Goal: Task Accomplishment & Management: Manage account settings

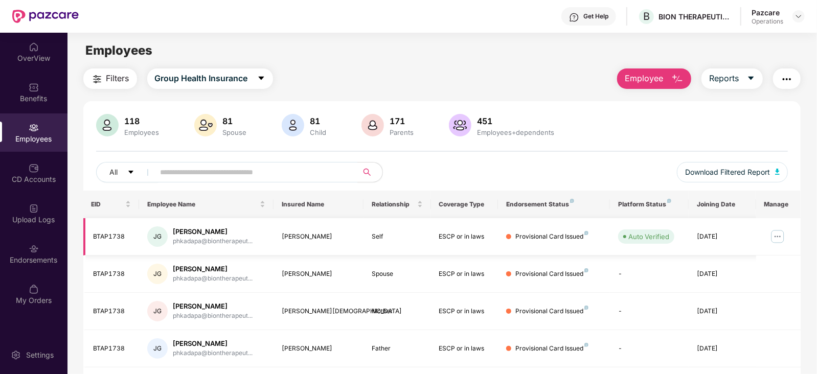
scroll to position [63, 0]
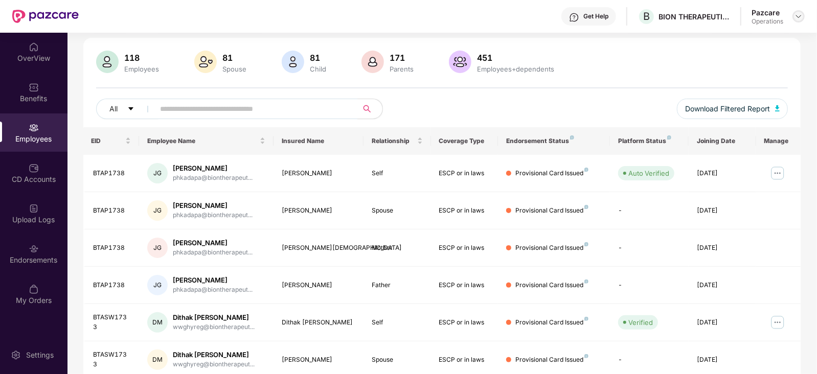
click at [799, 19] on img at bounding box center [798, 16] width 8 height 8
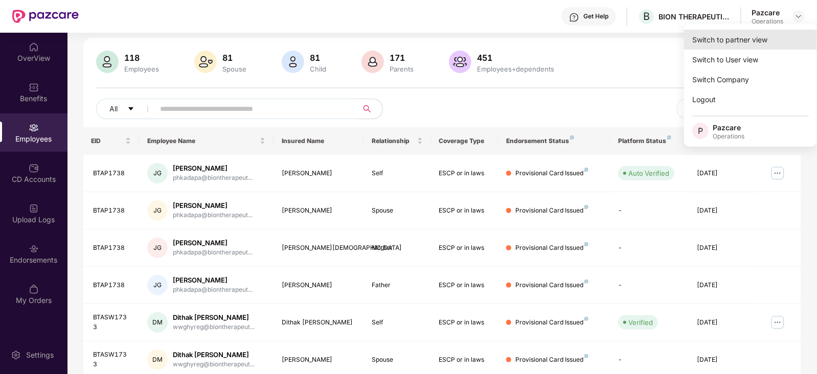
click at [731, 42] on div "Switch to partner view" at bounding box center [750, 40] width 133 height 20
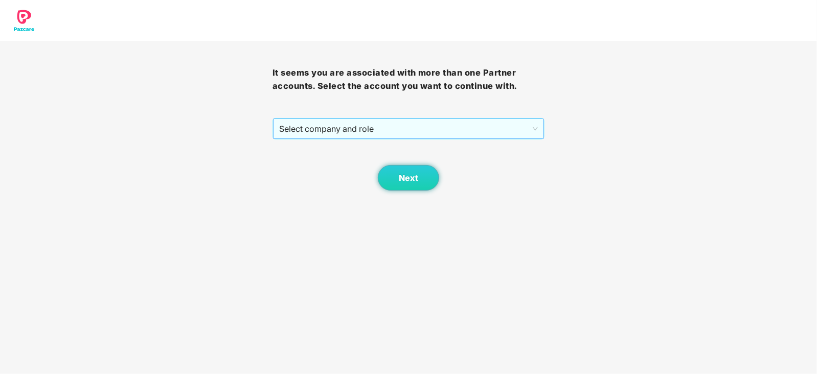
click at [387, 131] on span "Select company and role" at bounding box center [408, 128] width 259 height 19
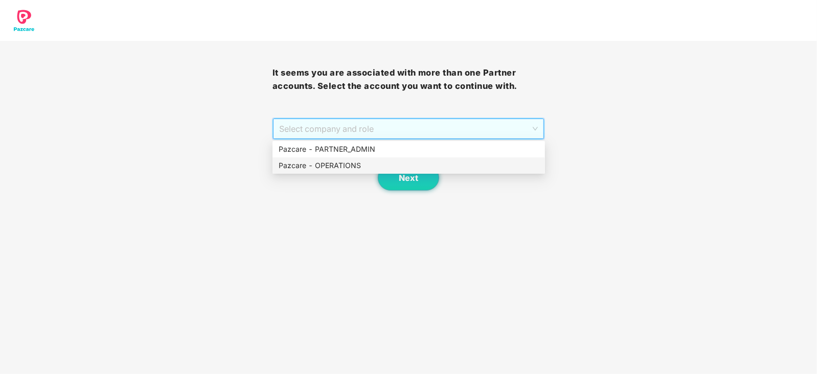
click at [339, 166] on div "Pazcare - OPERATIONS" at bounding box center [408, 165] width 260 height 11
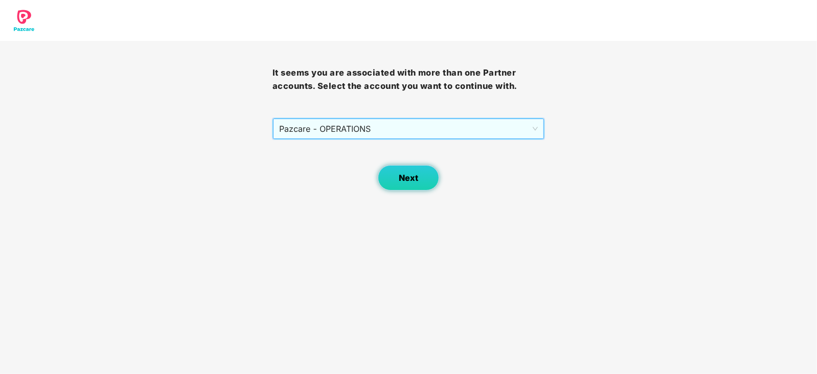
click at [400, 175] on span "Next" at bounding box center [408, 178] width 19 height 10
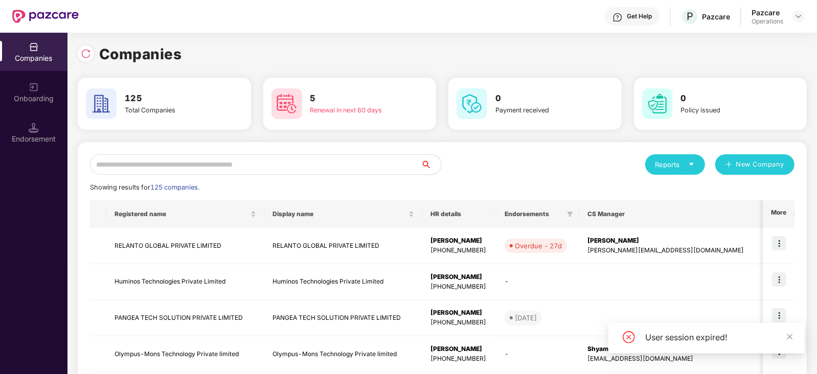
click at [282, 156] on input "text" at bounding box center [255, 164] width 331 height 20
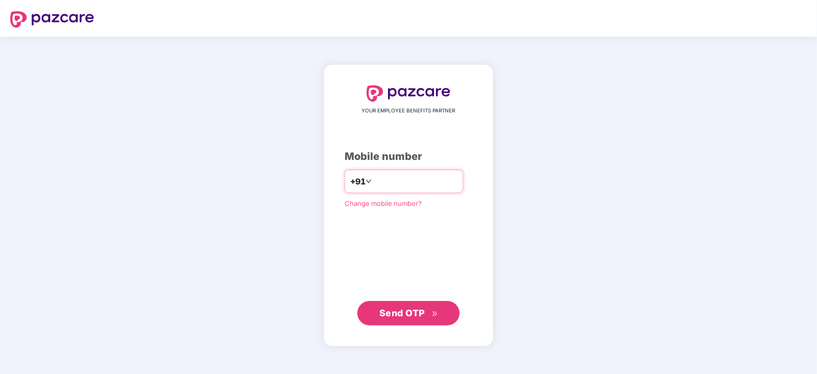
click at [408, 185] on input "number" at bounding box center [416, 181] width 84 height 16
type input "**********"
click at [424, 308] on span "Send OTP" at bounding box center [401, 312] width 45 height 11
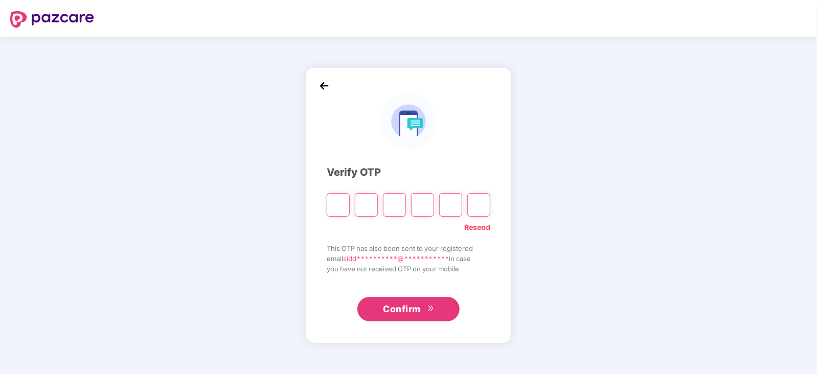
paste input "*"
type input "*"
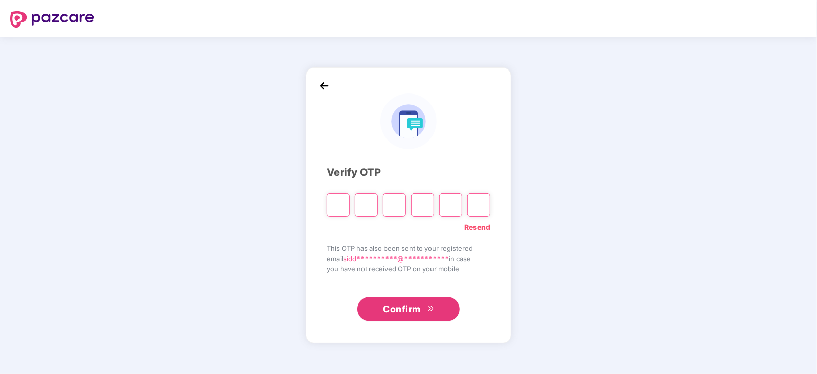
type input "*"
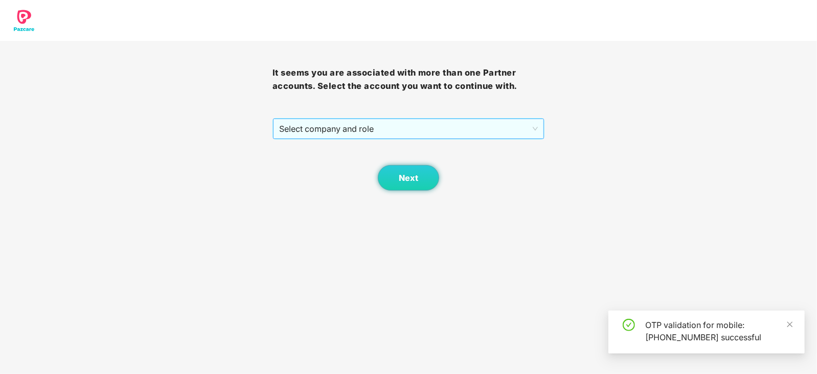
click at [293, 129] on span "Select company and role" at bounding box center [408, 128] width 259 height 19
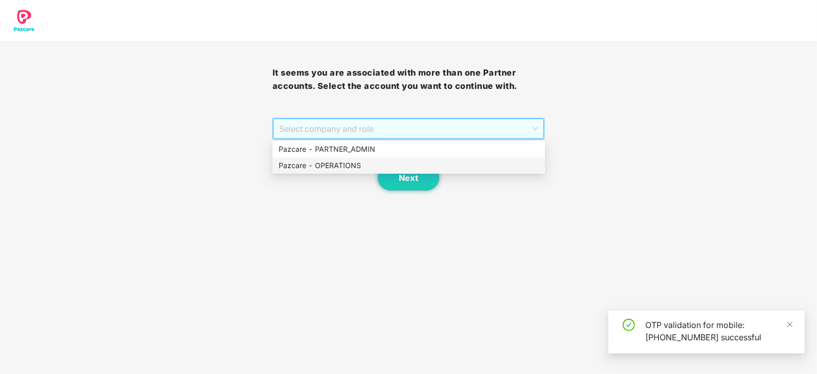
click at [294, 164] on div "Pazcare - OPERATIONS" at bounding box center [408, 165] width 260 height 11
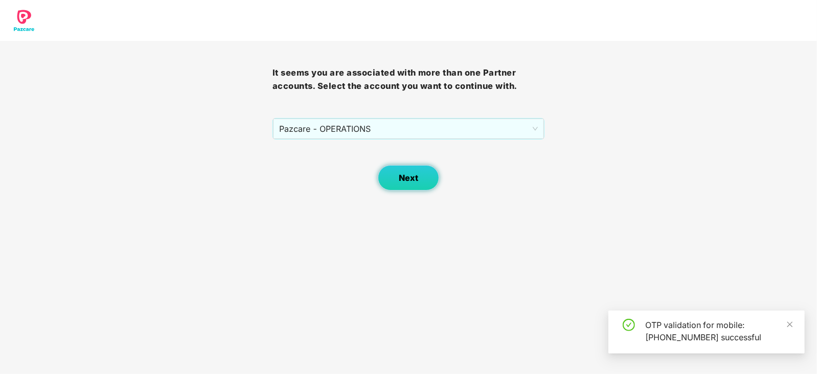
click at [414, 176] on span "Next" at bounding box center [408, 178] width 19 height 10
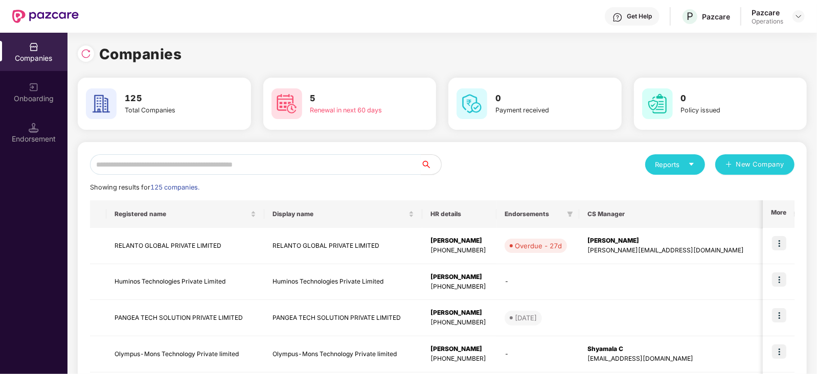
click at [277, 169] on input "text" at bounding box center [255, 164] width 331 height 20
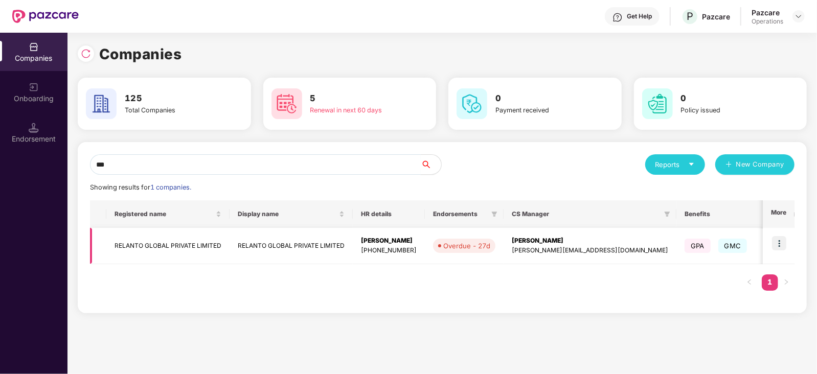
type input "***"
click at [779, 243] on img at bounding box center [779, 243] width 14 height 14
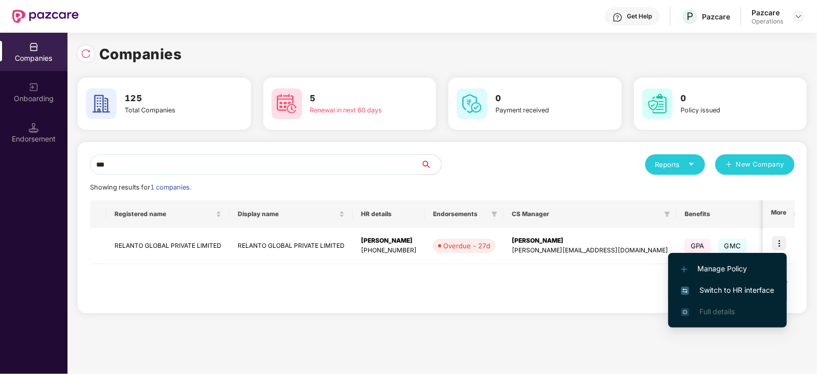
click at [735, 287] on span "Switch to HR interface" at bounding box center [727, 290] width 93 height 11
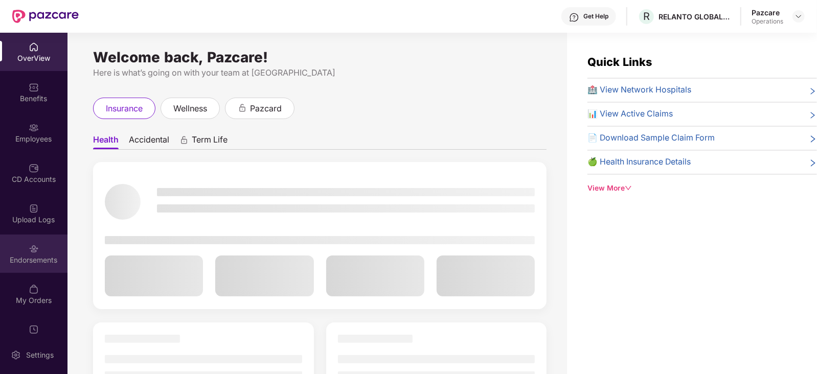
click at [29, 252] on img at bounding box center [34, 249] width 10 height 10
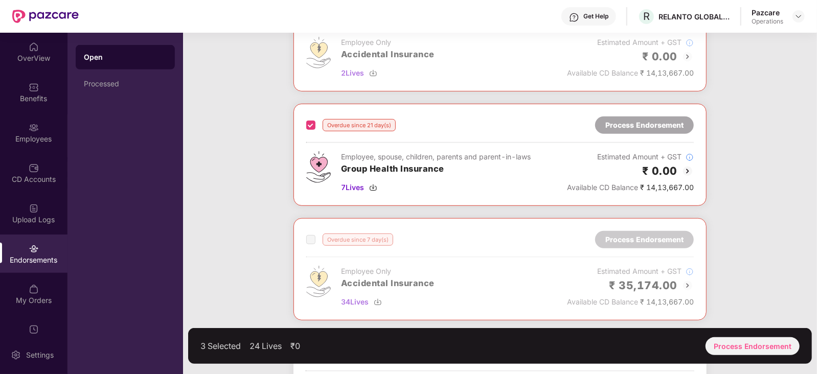
scroll to position [383, 0]
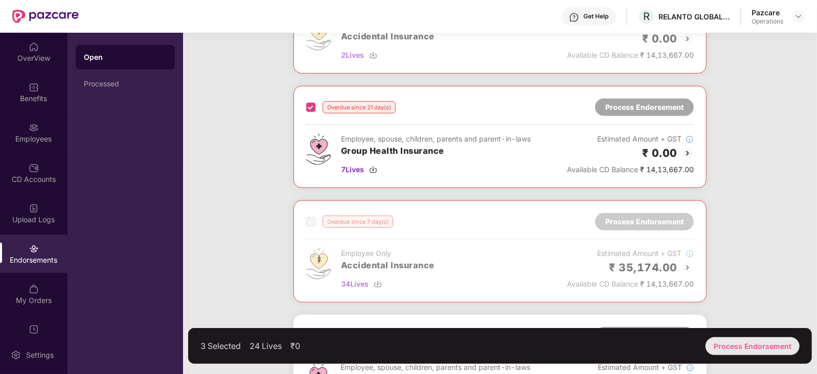
click at [722, 351] on div "Process Endorsement" at bounding box center [752, 346] width 94 height 18
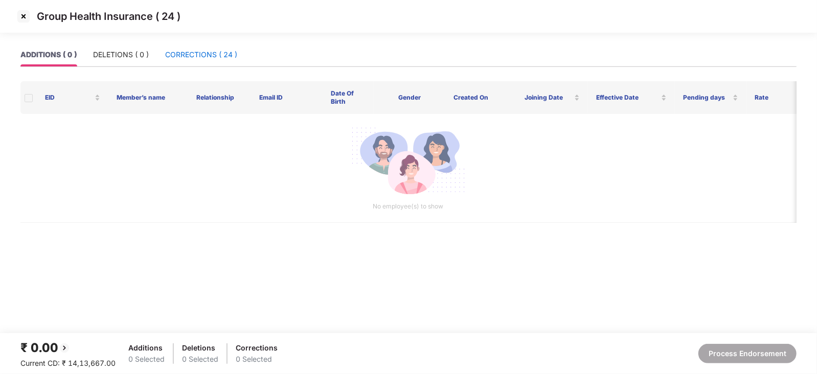
click at [205, 60] on div "CORRECTIONS ( 24 )" at bounding box center [201, 54] width 72 height 11
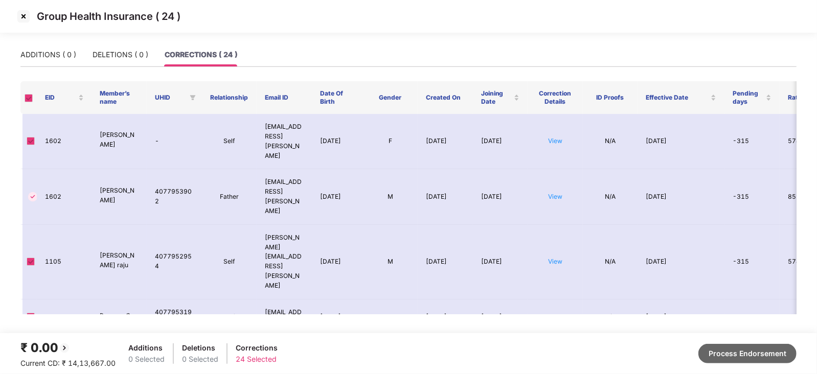
click at [759, 352] on button "Process Endorsement" at bounding box center [747, 353] width 98 height 19
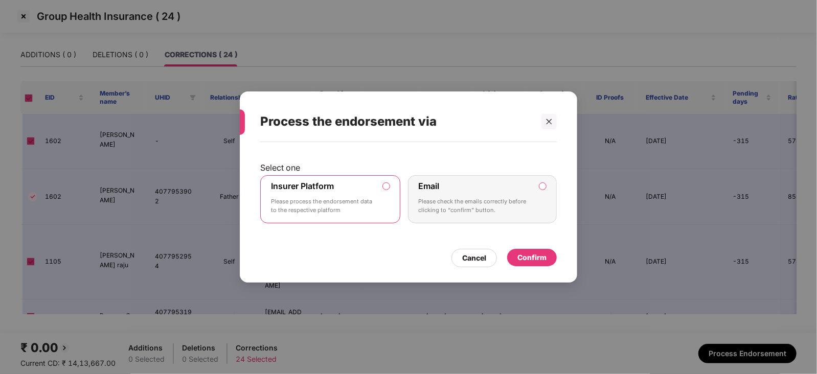
click at [531, 253] on div "Confirm" at bounding box center [531, 257] width 29 height 11
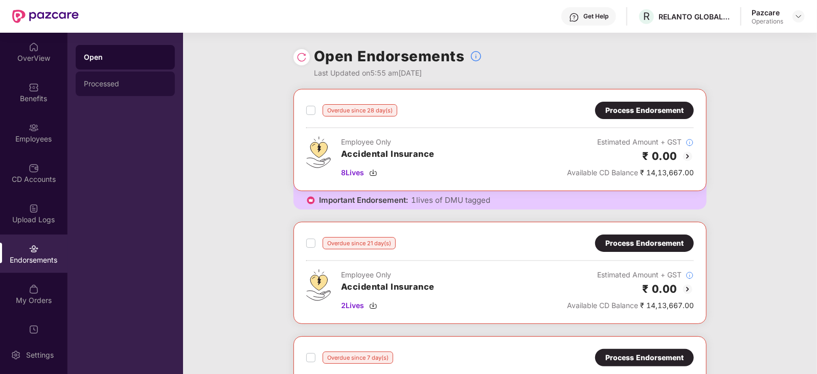
click at [100, 94] on div "Processed" at bounding box center [125, 84] width 99 height 25
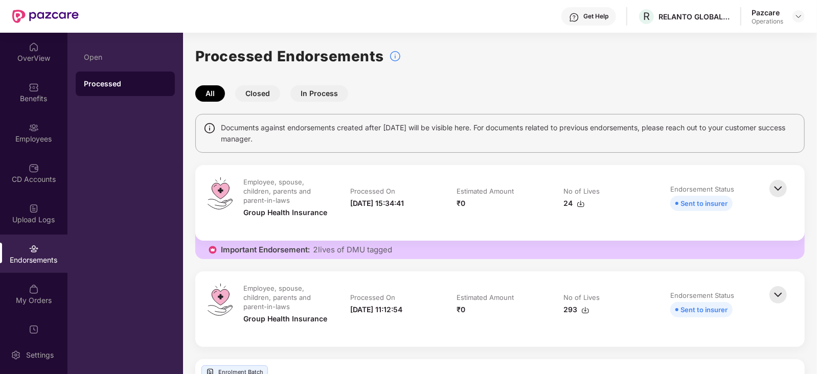
click at [572, 202] on div "24" at bounding box center [573, 203] width 21 height 11
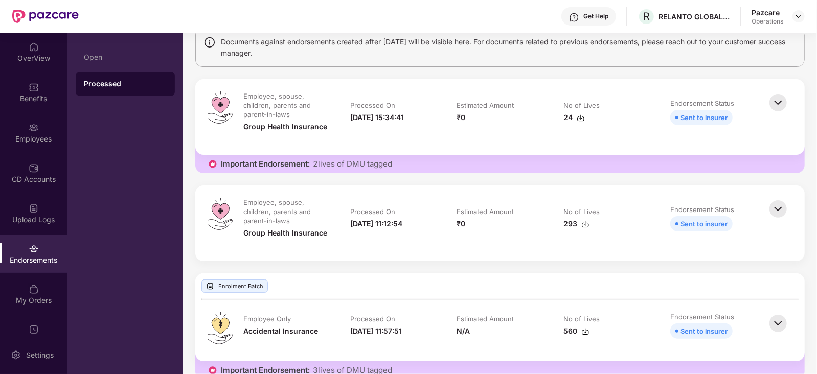
scroll to position [127, 0]
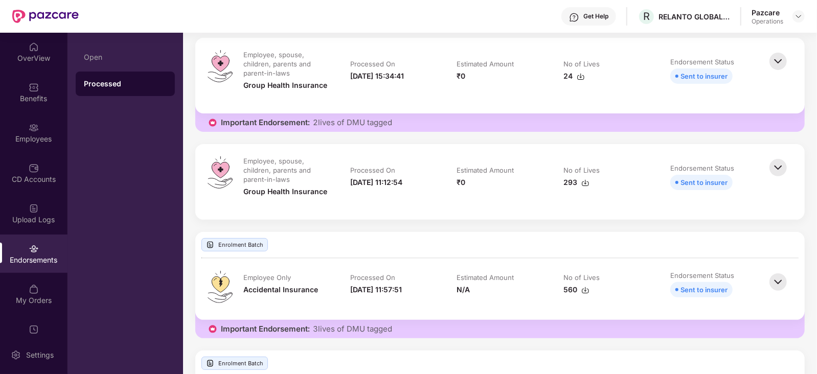
click at [588, 183] on img at bounding box center [585, 183] width 8 height 8
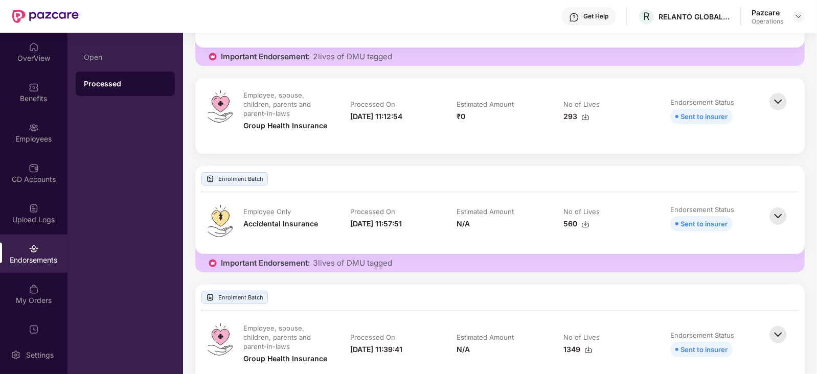
scroll to position [236, 0]
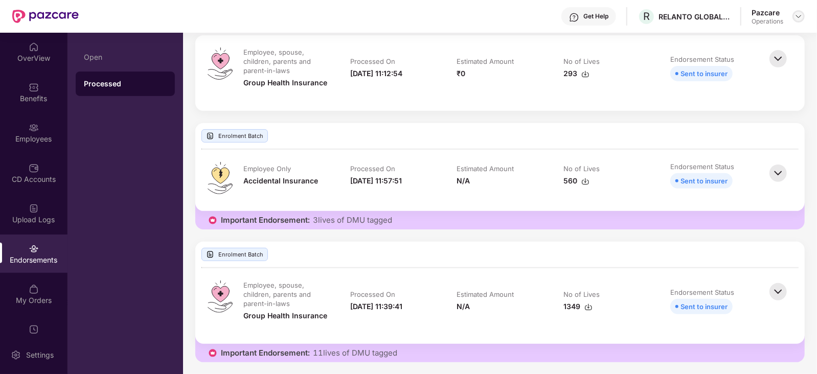
click at [798, 12] on img at bounding box center [798, 16] width 8 height 8
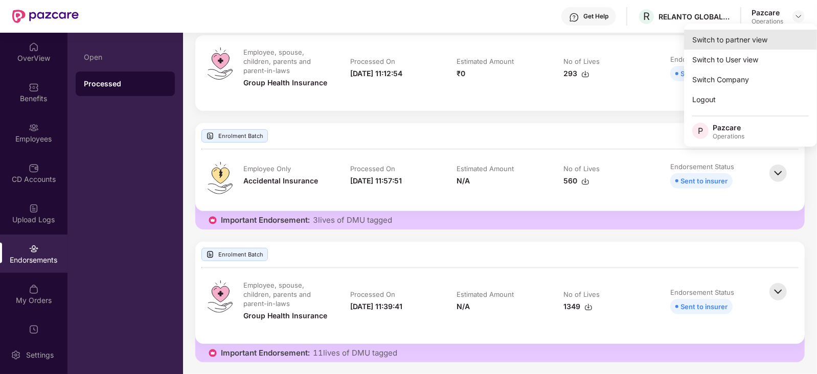
click at [741, 42] on div "Switch to partner view" at bounding box center [750, 40] width 133 height 20
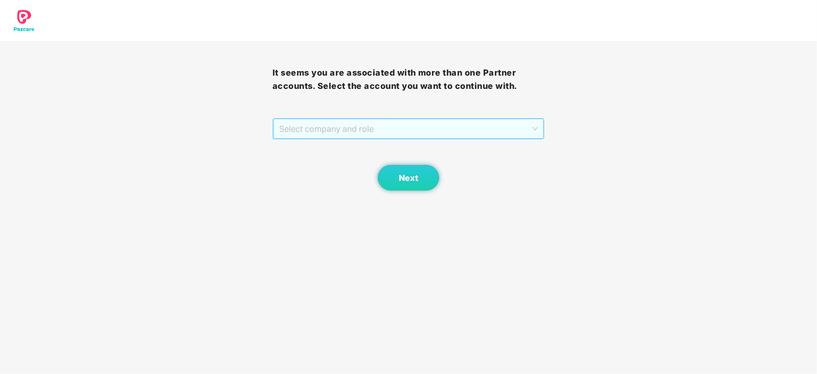
click at [372, 128] on span "Select company and role" at bounding box center [408, 128] width 259 height 19
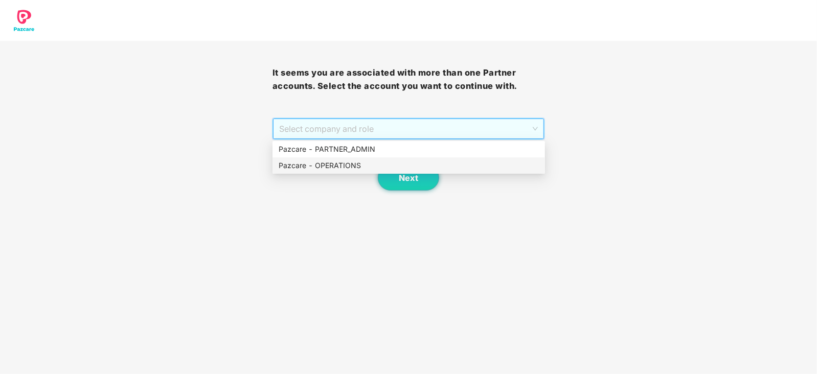
click at [340, 170] on div "Pazcare - OPERATIONS" at bounding box center [408, 165] width 260 height 11
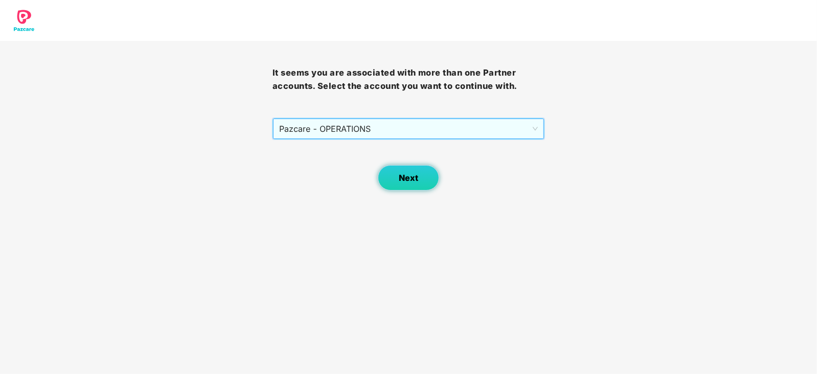
click at [416, 185] on button "Next" at bounding box center [408, 178] width 61 height 26
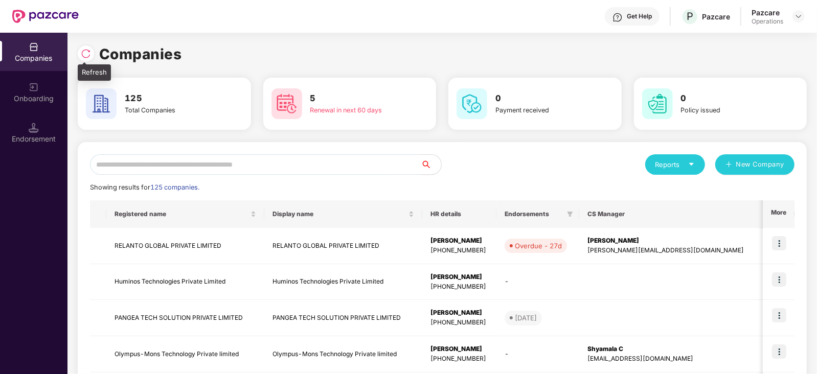
click at [89, 55] on img at bounding box center [86, 54] width 10 height 10
click at [133, 165] on input "text" at bounding box center [255, 164] width 331 height 20
paste input "**********"
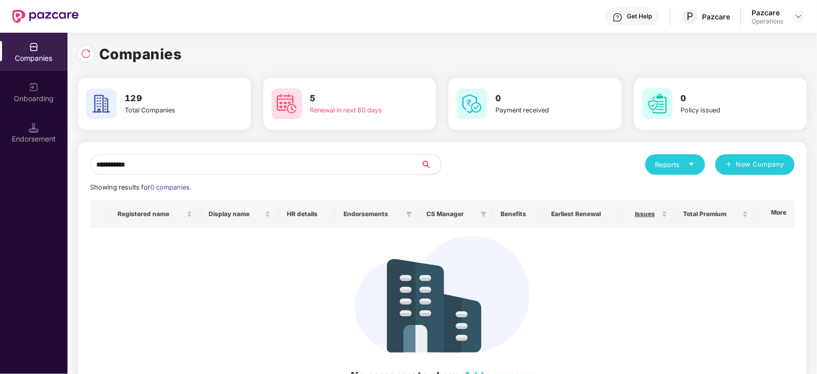
click at [96, 167] on input "**********" at bounding box center [255, 164] width 331 height 20
click at [93, 167] on input "**********" at bounding box center [255, 164] width 331 height 20
drag, startPoint x: 177, startPoint y: 152, endPoint x: 164, endPoint y: 164, distance: 18.5
click at [177, 152] on div "**********" at bounding box center [442, 273] width 729 height 263
click at [123, 168] on input "**********" at bounding box center [255, 164] width 331 height 20
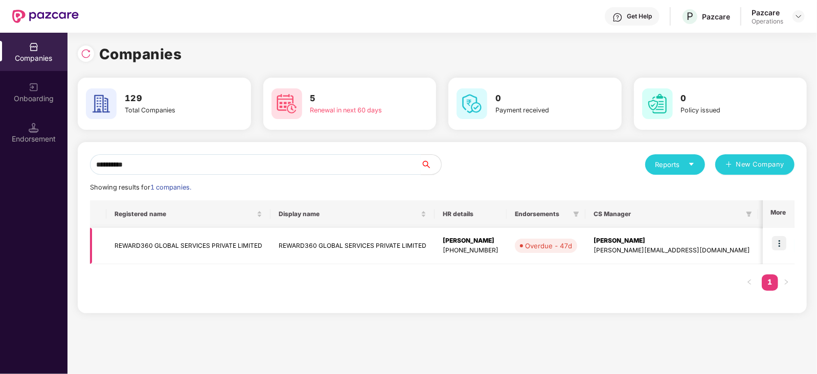
type input "*********"
click at [220, 238] on td "REWARD360 GLOBAL SERVICES PRIVATE LIMITED" at bounding box center [188, 246] width 164 height 36
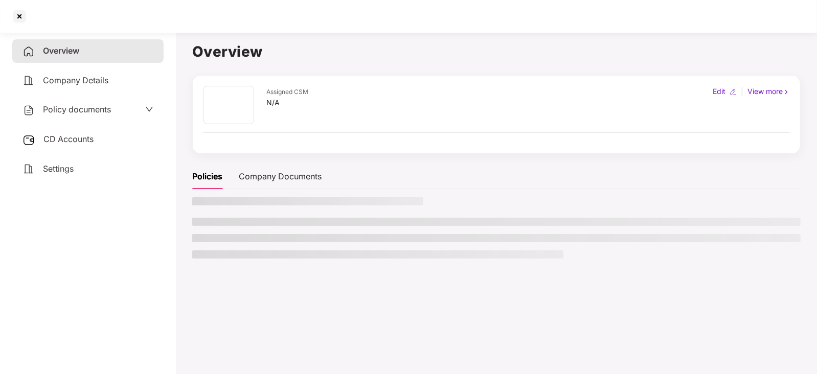
click at [74, 142] on span "CD Accounts" at bounding box center [68, 139] width 50 height 10
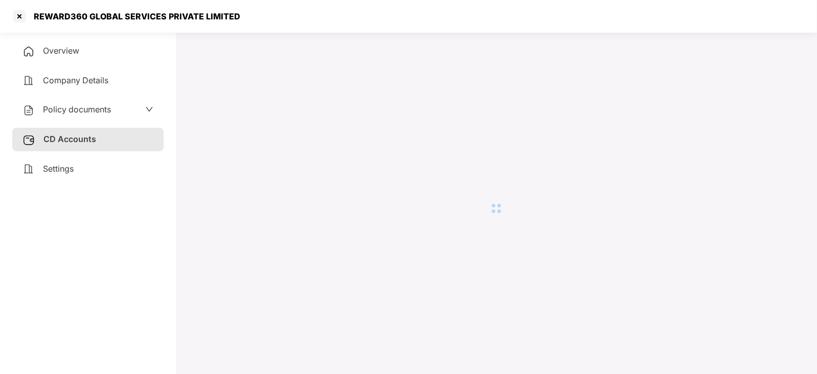
click at [84, 116] on div "Policy documents" at bounding box center [66, 109] width 88 height 13
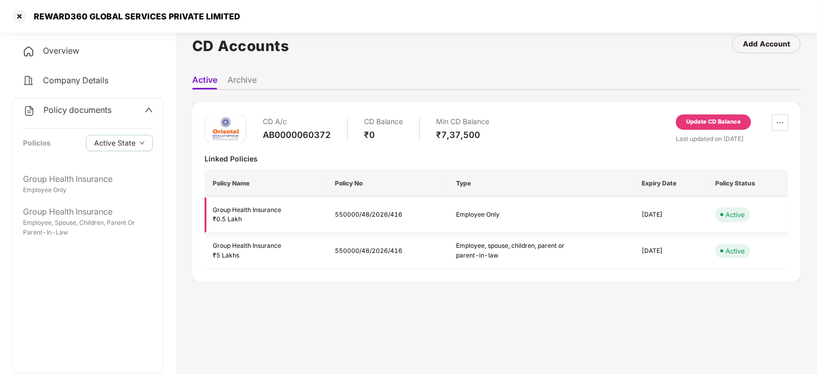
scroll to position [0, 0]
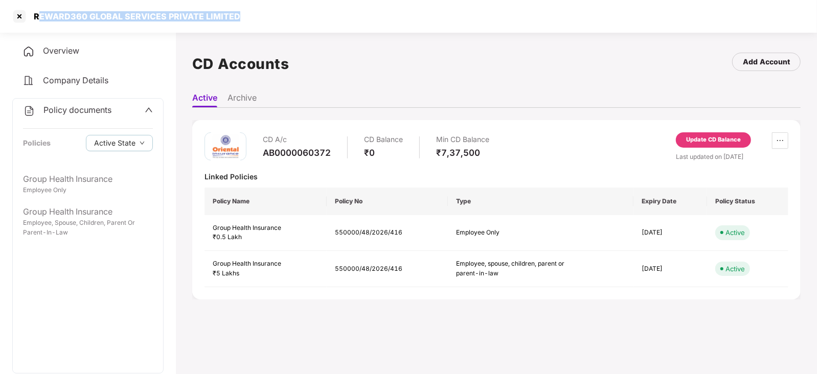
drag, startPoint x: 36, startPoint y: 15, endPoint x: 237, endPoint y: 12, distance: 200.8
click at [237, 12] on div "REWARD360 GLOBAL SERVICES PRIVATE LIMITED" at bounding box center [408, 16] width 817 height 33
click at [277, 19] on div "REWARD360 GLOBAL SERVICES PRIVATE LIMITED" at bounding box center [408, 16] width 817 height 33
drag, startPoint x: 31, startPoint y: 17, endPoint x: 256, endPoint y: 14, distance: 225.4
click at [256, 14] on div "REWARD360 GLOBAL SERVICES PRIVATE LIMITED" at bounding box center [408, 16] width 817 height 33
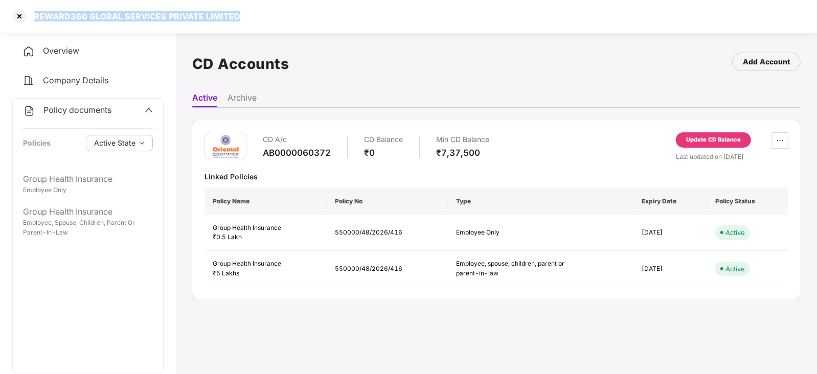
copy div "REWARD360 GLOBAL SERVICES PRIVATE LIMITED"
click at [21, 14] on div at bounding box center [19, 16] width 16 height 16
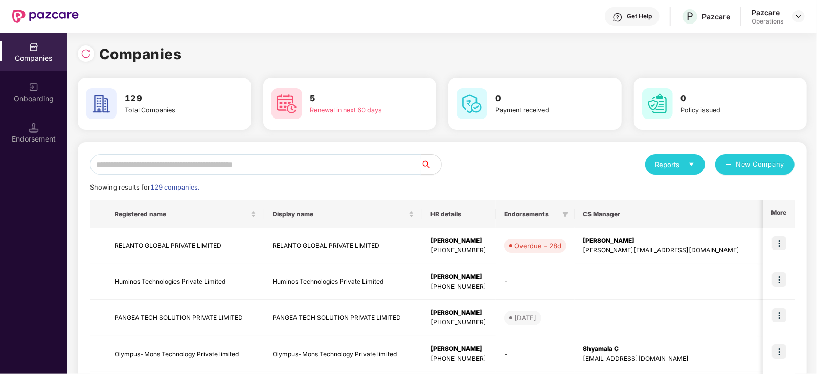
click at [229, 154] on input "text" at bounding box center [255, 164] width 331 height 20
paste input "**********"
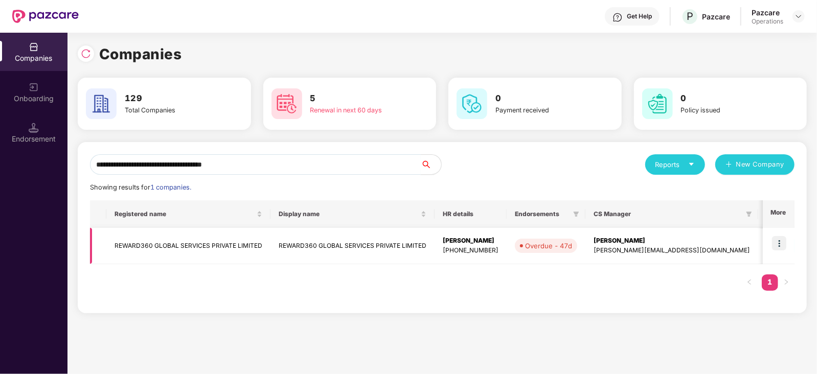
type input "**********"
click at [776, 249] on img at bounding box center [779, 243] width 14 height 14
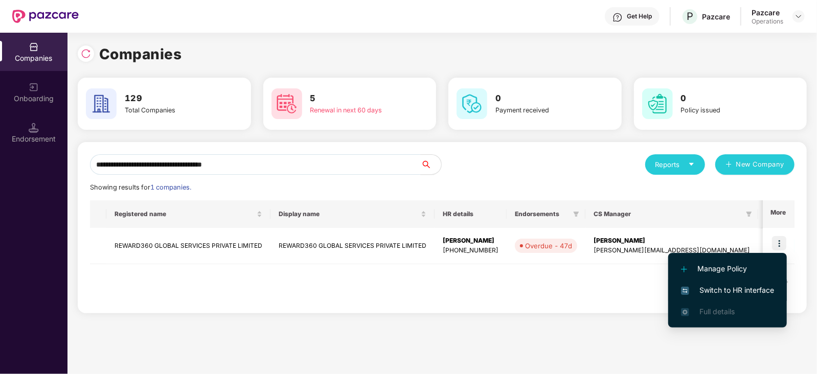
click at [751, 290] on span "Switch to HR interface" at bounding box center [727, 290] width 93 height 11
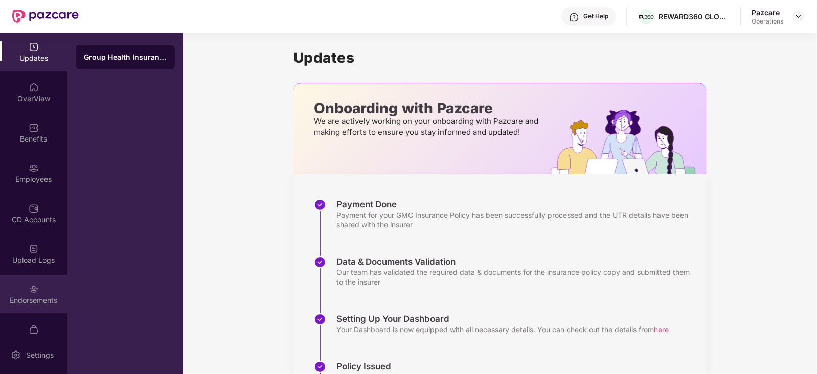
click at [42, 305] on div "Endorsements" at bounding box center [33, 300] width 67 height 10
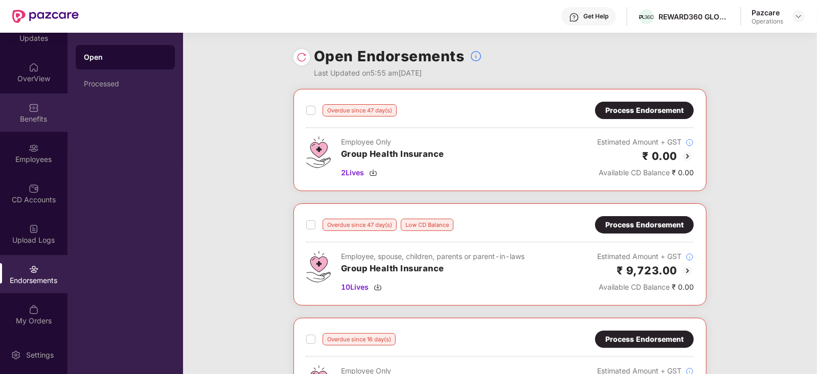
click at [11, 116] on div "Benefits" at bounding box center [33, 119] width 67 height 10
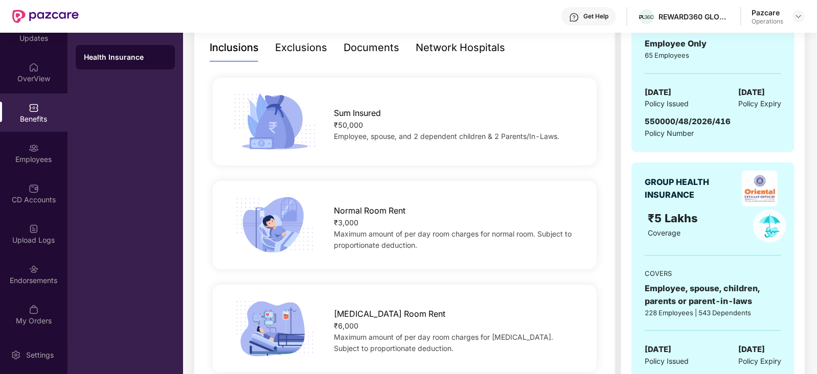
scroll to position [192, 0]
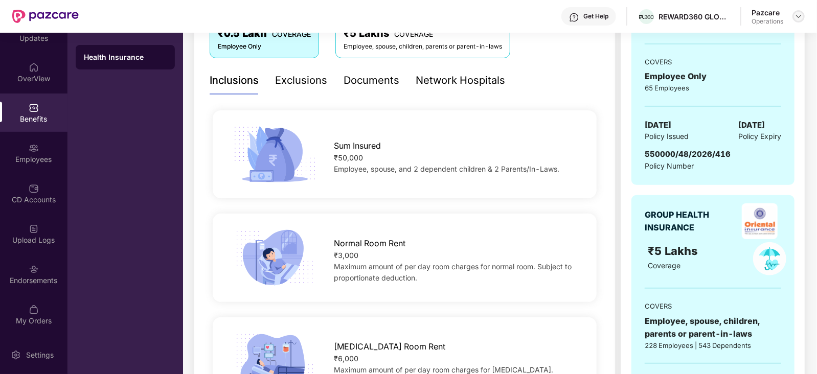
click at [797, 15] on img at bounding box center [798, 16] width 8 height 8
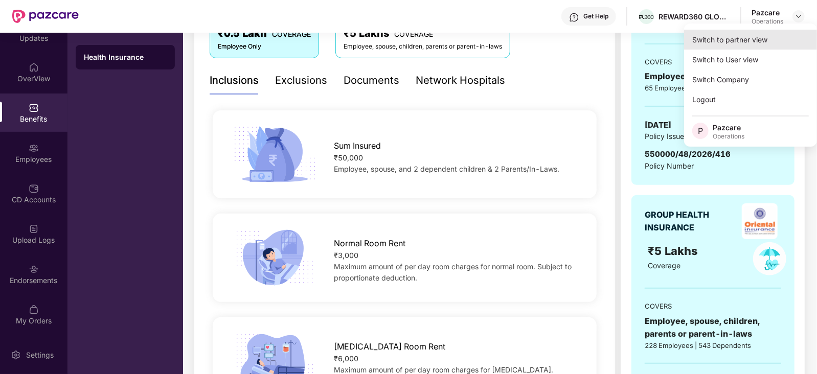
click at [746, 44] on div "Switch to partner view" at bounding box center [750, 40] width 133 height 20
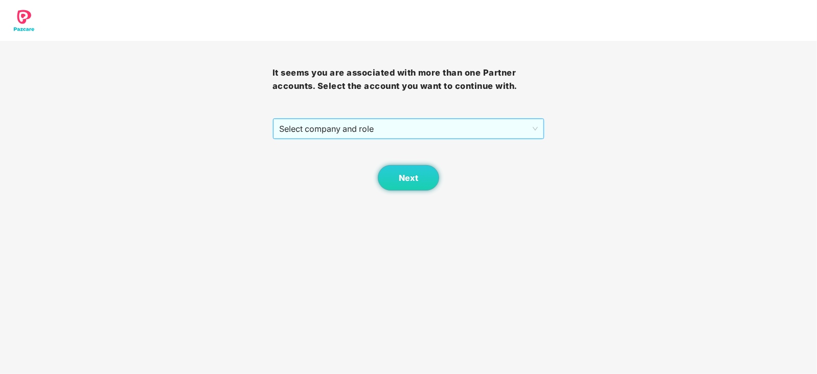
click at [342, 129] on span "Select company and role" at bounding box center [408, 128] width 259 height 19
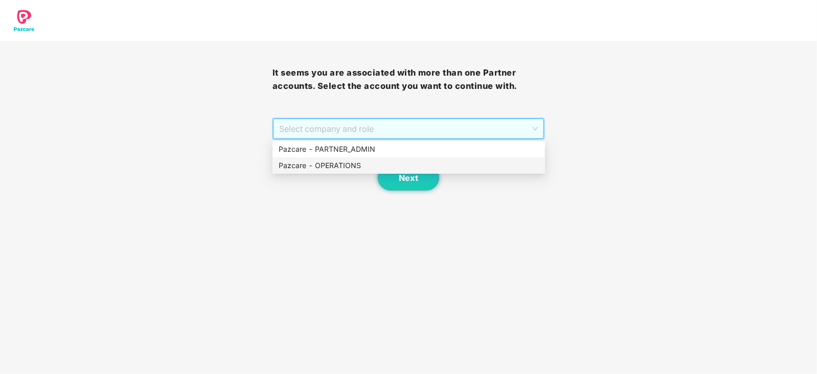
click at [309, 167] on div "Pazcare - OPERATIONS" at bounding box center [408, 165] width 260 height 11
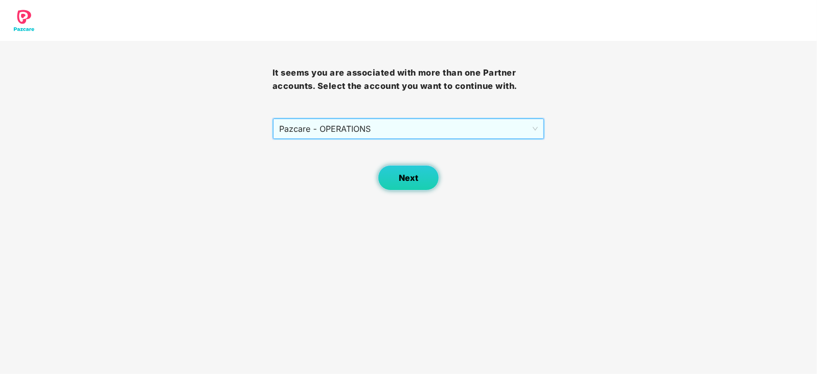
click at [401, 188] on button "Next" at bounding box center [408, 178] width 61 height 26
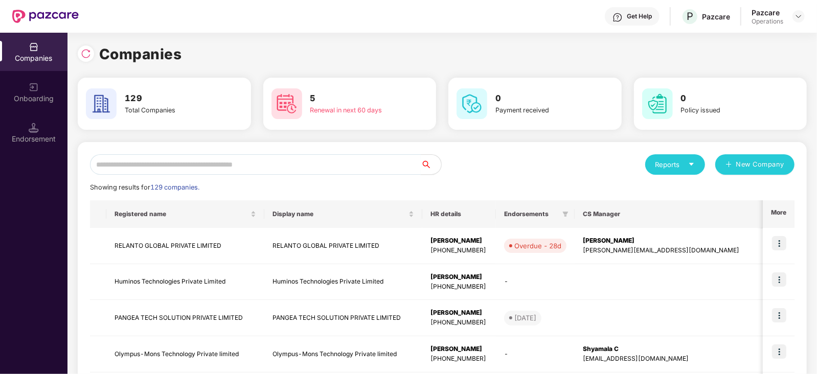
click at [240, 166] on input "text" at bounding box center [255, 164] width 331 height 20
paste input "**********"
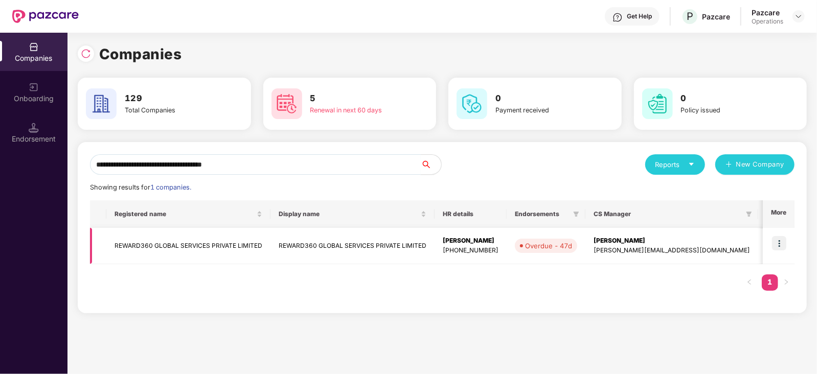
type input "**********"
click at [189, 240] on td "REWARD360 GLOBAL SERVICES PRIVATE LIMITED" at bounding box center [188, 246] width 164 height 36
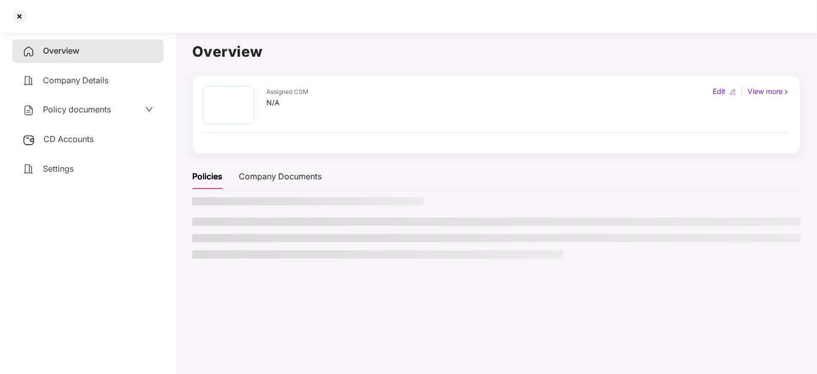
click at [69, 146] on div "CD Accounts" at bounding box center [87, 140] width 151 height 24
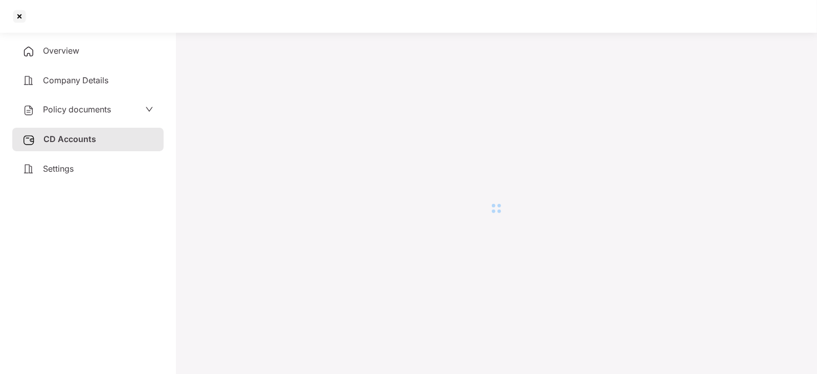
click at [84, 110] on span "Policy documents" at bounding box center [77, 109] width 68 height 10
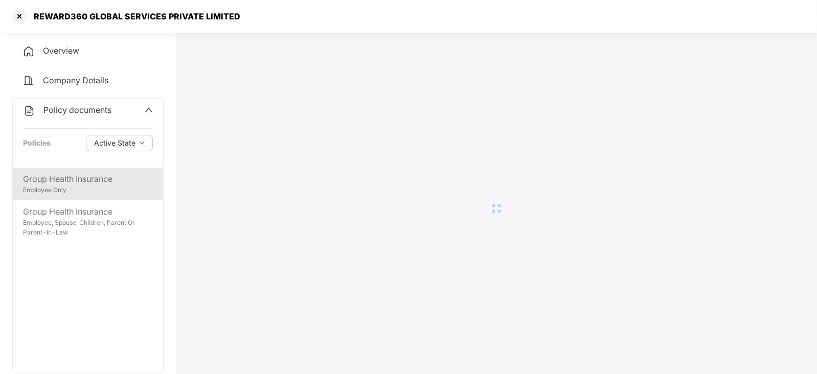
click at [89, 182] on div "Group Health Insurance" at bounding box center [88, 179] width 130 height 13
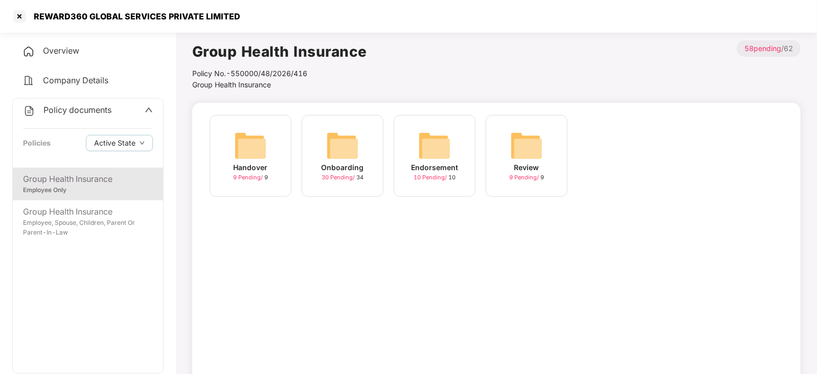
click at [353, 154] on img at bounding box center [342, 145] width 33 height 33
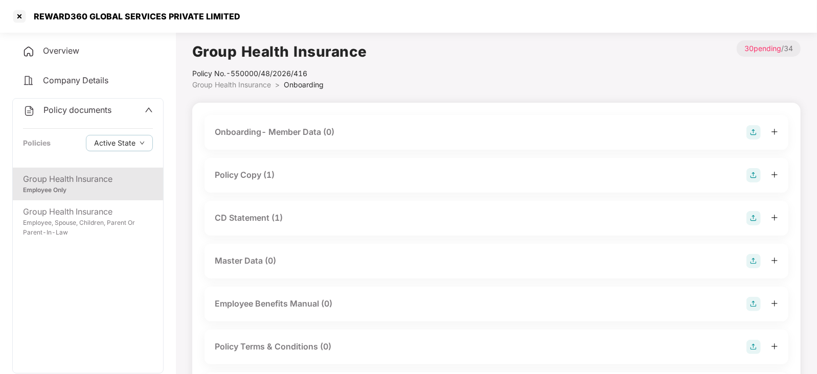
click at [239, 177] on div "Policy Copy (1)" at bounding box center [245, 175] width 60 height 13
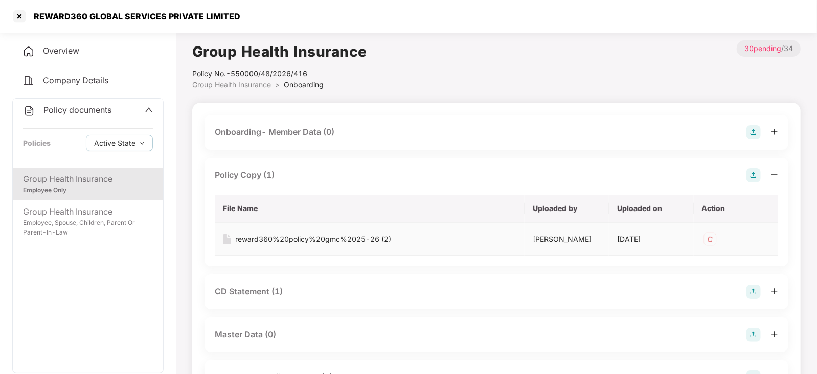
click at [269, 242] on div "reward360%20policy%20gmc%2025-26 (2)" at bounding box center [313, 239] width 156 height 11
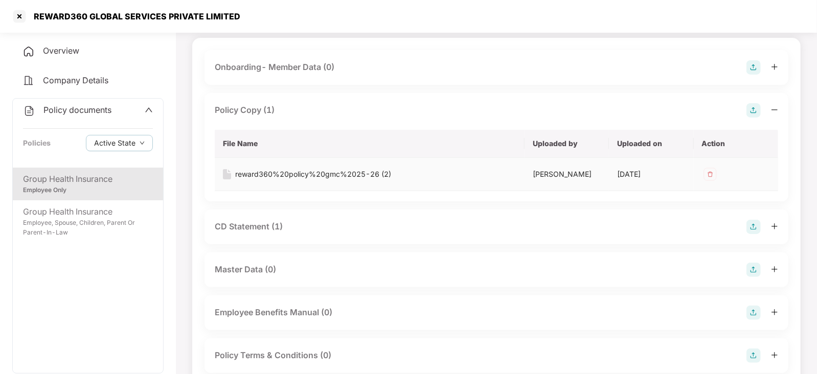
scroll to position [127, 0]
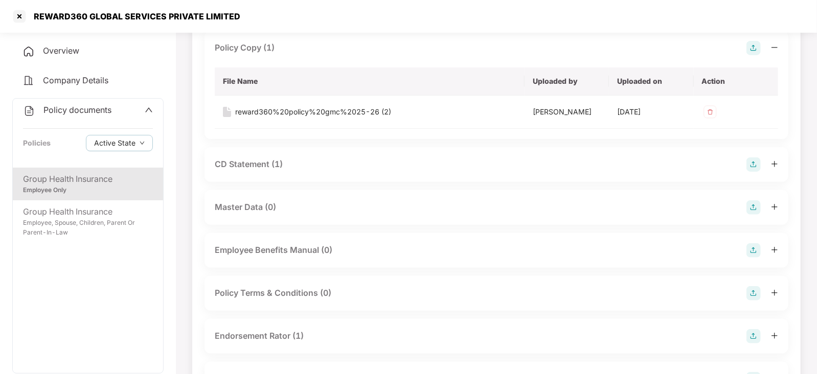
click at [245, 171] on div "CD Statement (1)" at bounding box center [249, 164] width 68 height 13
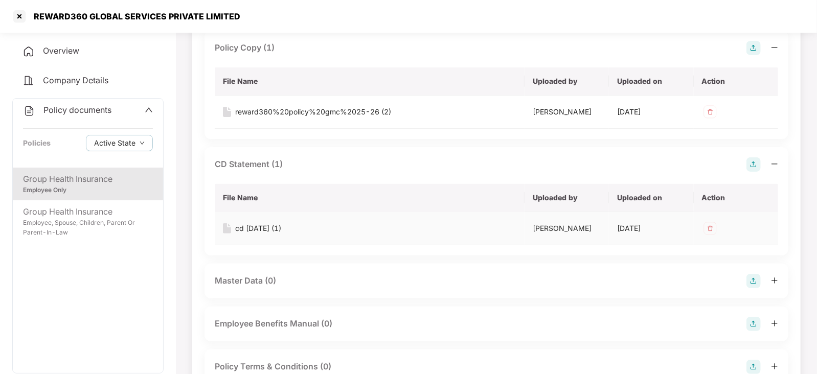
click at [278, 234] on div "cd 15 sep (1)" at bounding box center [258, 228] width 46 height 11
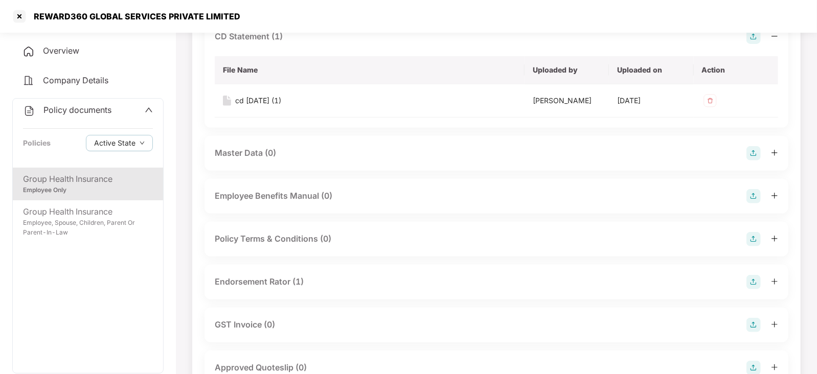
click at [279, 288] on div "Endorsement Rator (1)" at bounding box center [259, 281] width 89 height 13
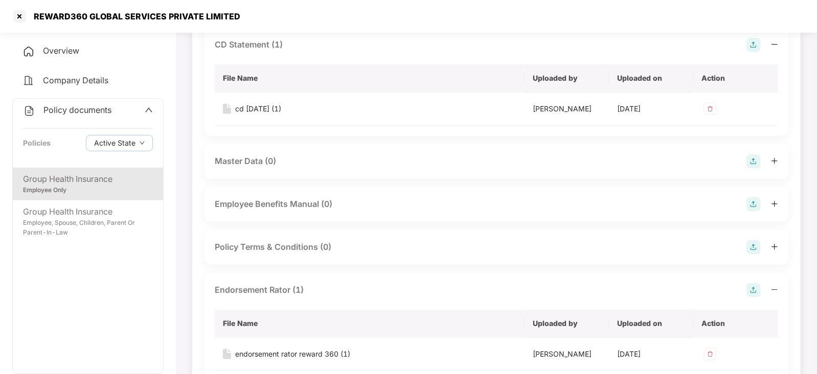
scroll to position [319, 0]
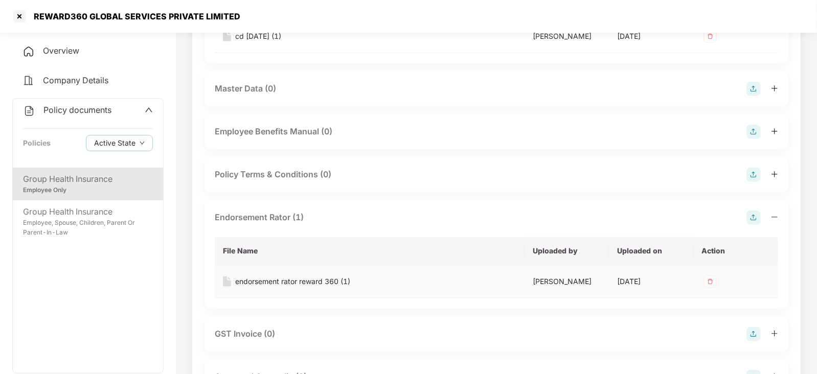
click at [268, 287] on div "endorsement rator reward 360 (1)" at bounding box center [292, 281] width 115 height 11
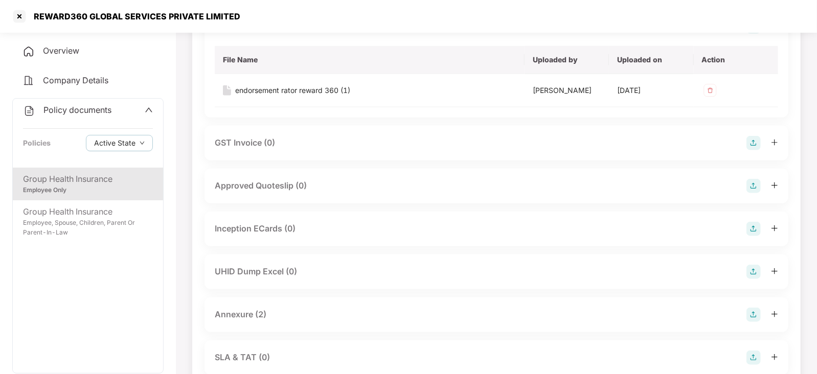
scroll to position [639, 0]
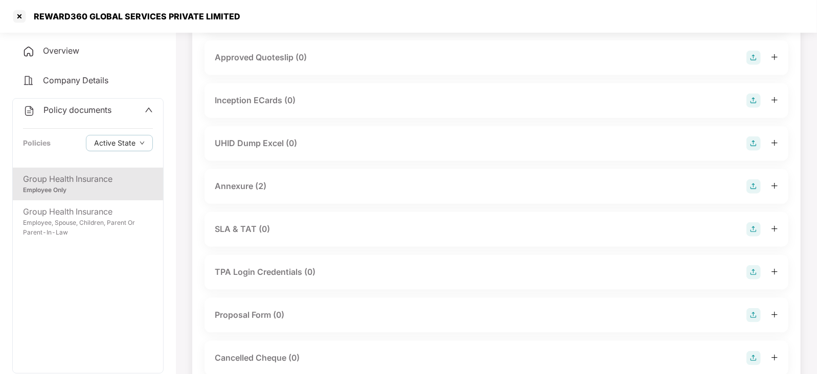
click at [235, 193] on div "Annexure (2)" at bounding box center [241, 186] width 52 height 13
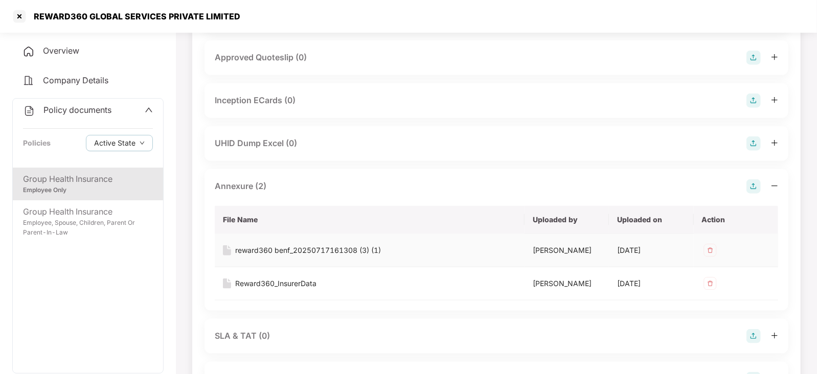
click at [296, 256] on div "reward360 benf_20250717161308 (3) (1)" at bounding box center [308, 250] width 146 height 11
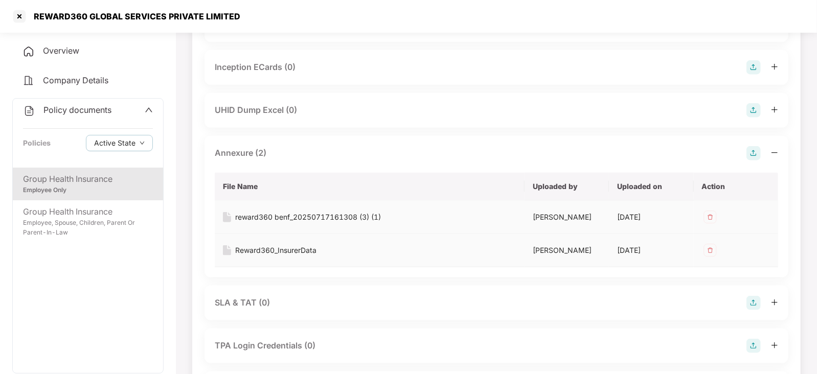
scroll to position [575, 0]
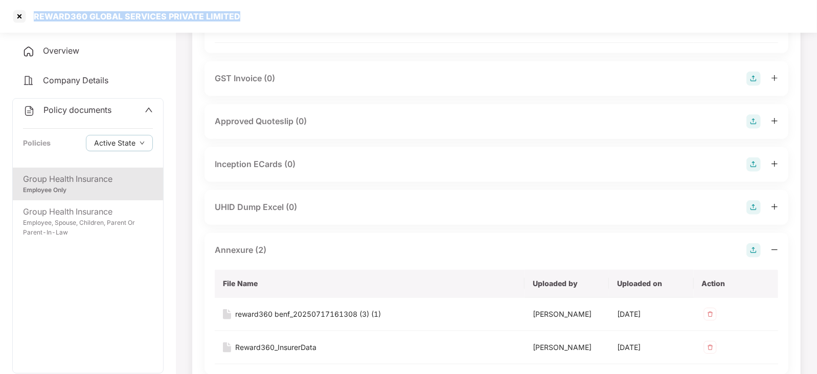
drag, startPoint x: 34, startPoint y: 15, endPoint x: 277, endPoint y: 18, distance: 243.2
click at [277, 18] on div "REWARD360 GLOBAL SERVICES PRIVATE LIMITED" at bounding box center [408, 16] width 817 height 33
copy div "REWARD360 GLOBAL SERVICES PRIVATE LIMITED"
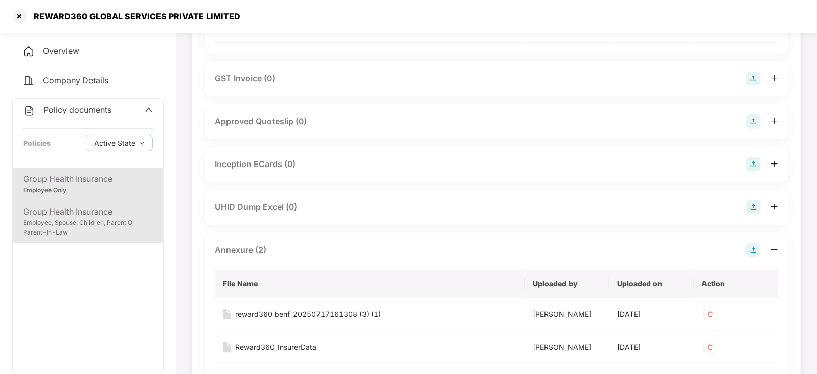
click at [105, 218] on div "Employee, Spouse, Children, Parent Or Parent-In-Law" at bounding box center [88, 227] width 130 height 19
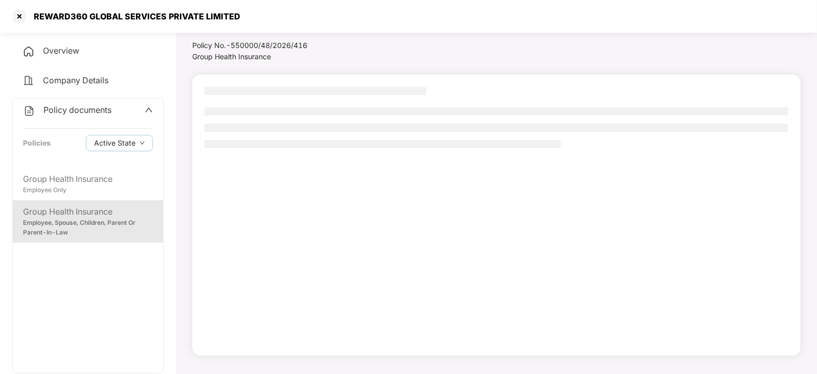
scroll to position [28, 0]
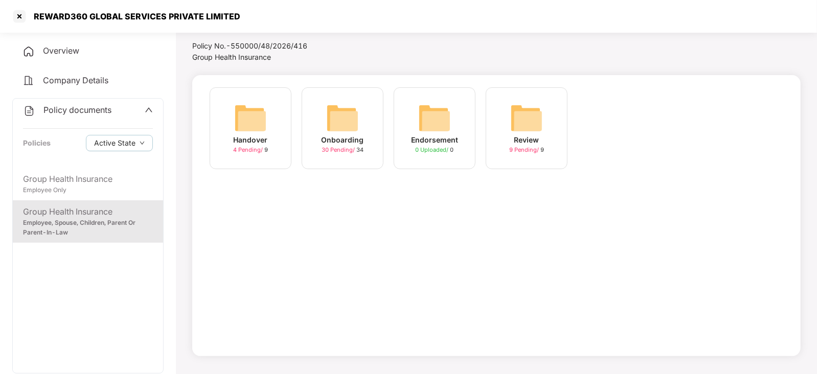
click at [337, 116] on img at bounding box center [342, 118] width 33 height 33
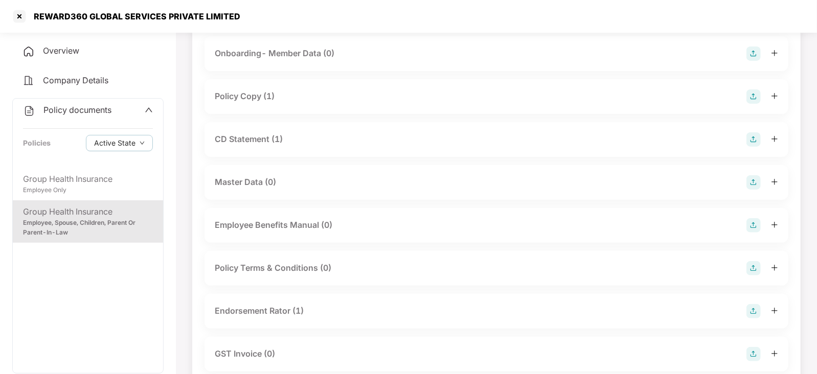
scroll to position [0, 0]
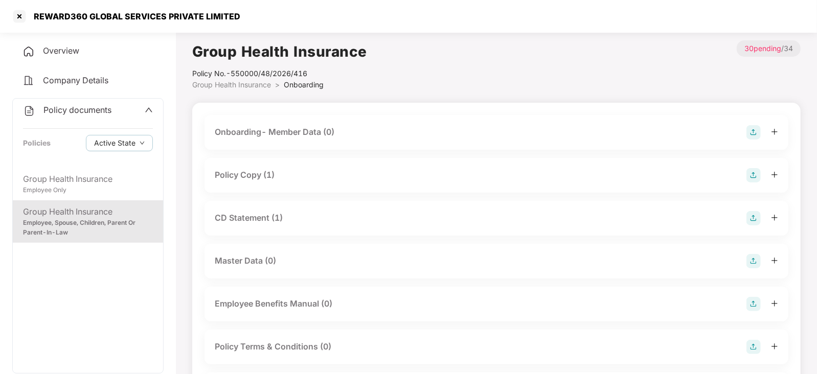
click at [252, 177] on div "Policy Copy (1)" at bounding box center [245, 175] width 60 height 13
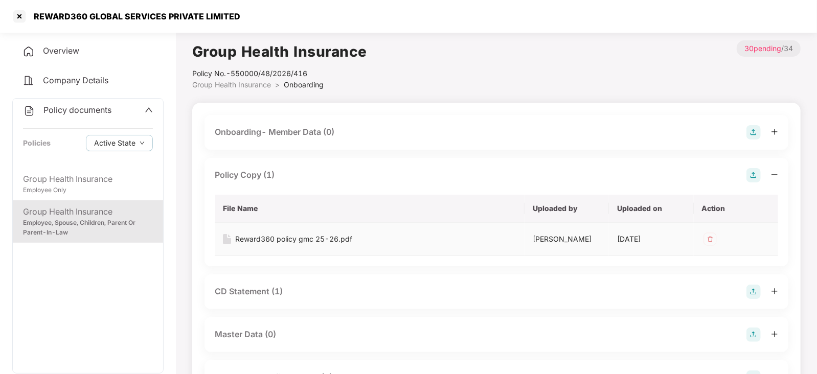
click at [281, 240] on div "Reward360 policy gmc 25-26.pdf" at bounding box center [293, 239] width 117 height 11
click at [263, 287] on div "CD Statement (1)" at bounding box center [249, 291] width 68 height 13
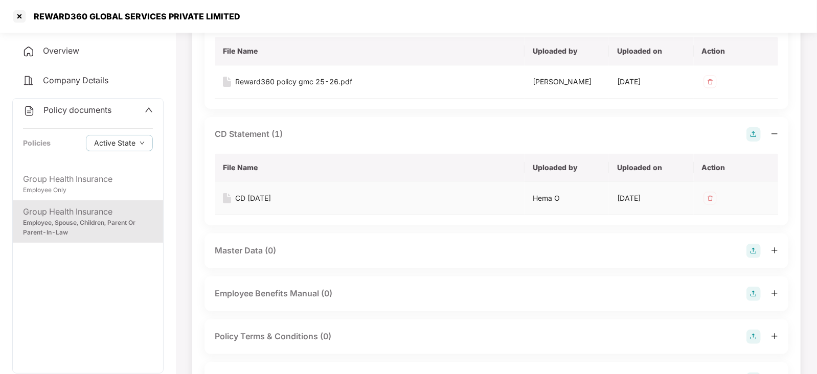
scroll to position [192, 0]
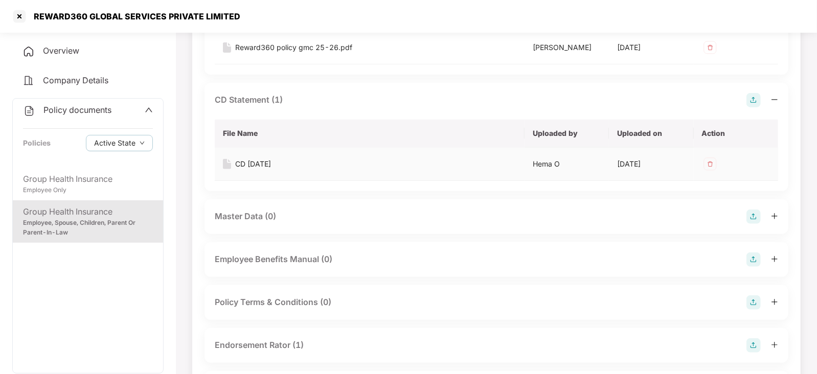
click at [253, 161] on div "CD 15 SEP" at bounding box center [253, 163] width 36 height 11
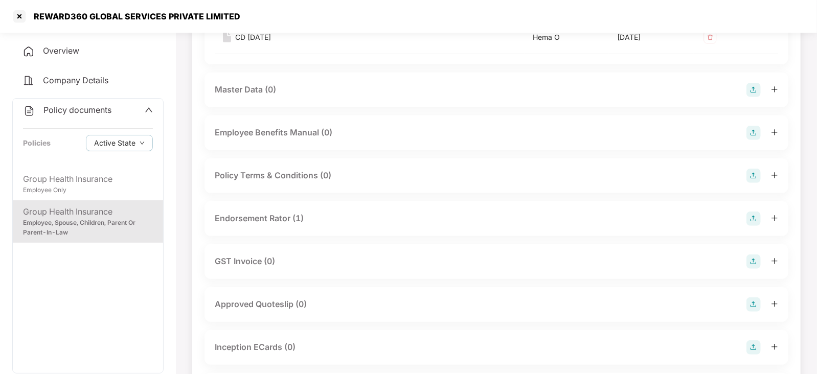
scroll to position [319, 0]
click at [264, 216] on div "Endorsement Rator (1)" at bounding box center [259, 217] width 89 height 13
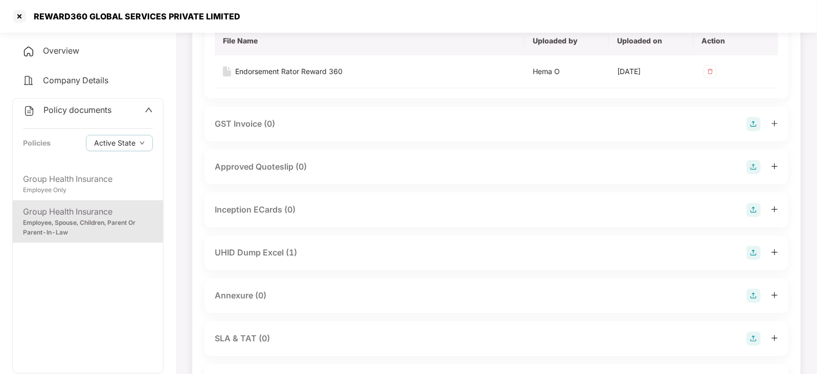
scroll to position [575, 0]
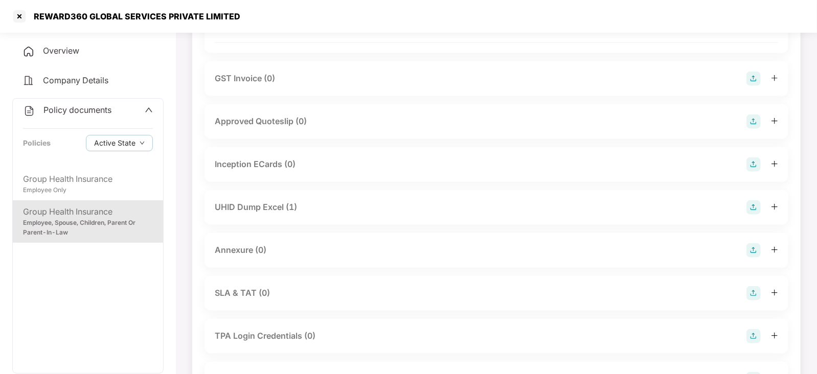
click at [270, 204] on div "UHID Dump Excel (1)" at bounding box center [256, 207] width 82 height 13
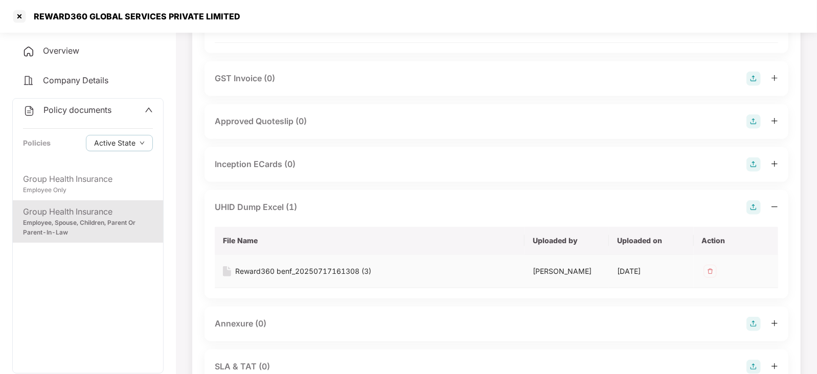
click at [290, 270] on div "Reward360 benf_20250717161308 (3)" at bounding box center [303, 271] width 136 height 11
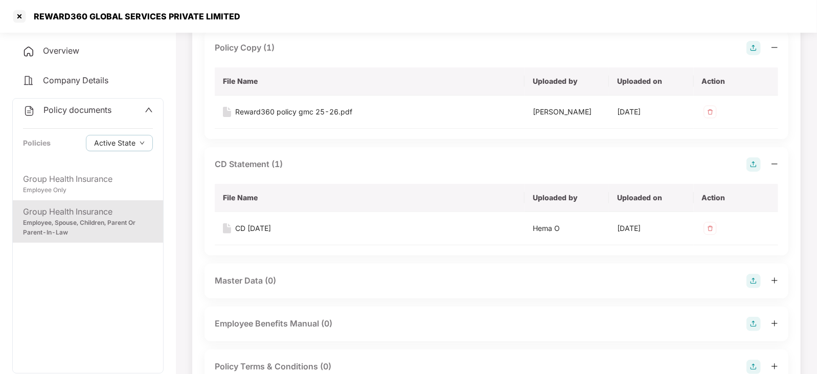
scroll to position [63, 0]
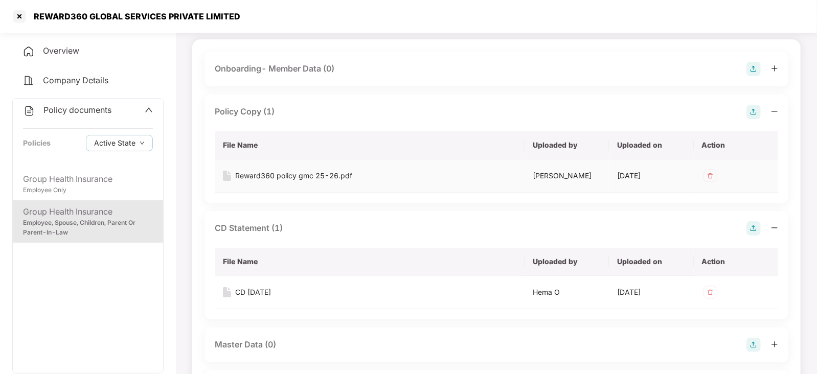
click at [298, 178] on div "Reward360 policy gmc 25-26.pdf" at bounding box center [293, 175] width 117 height 11
click at [23, 15] on div at bounding box center [19, 16] width 16 height 16
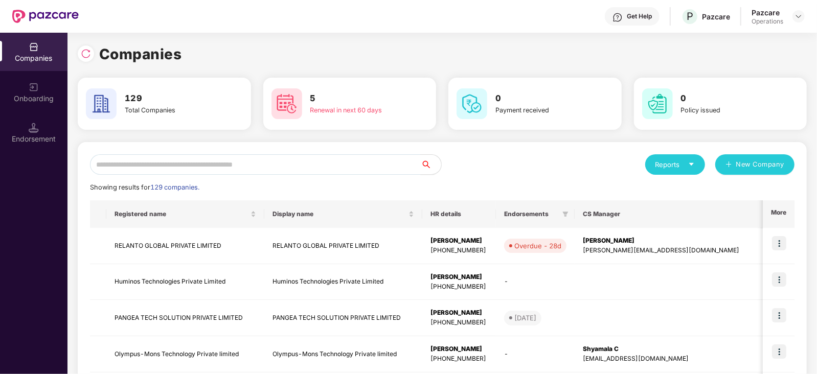
scroll to position [0, 0]
click at [146, 163] on input "text" at bounding box center [255, 164] width 331 height 20
paste input "**********"
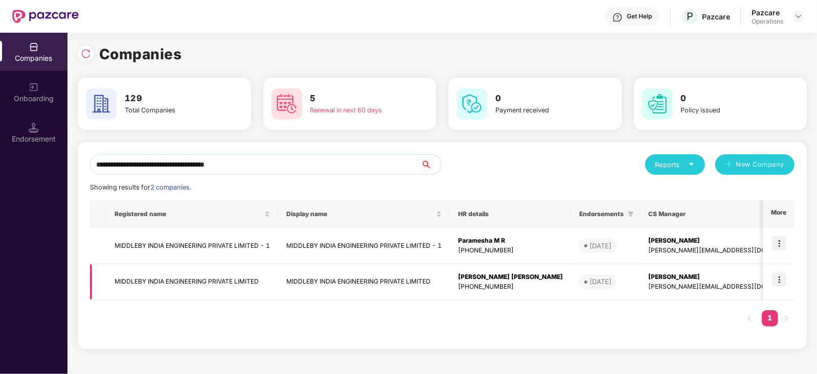
type input "**********"
click at [214, 276] on td "MIDDLEBY INDIA ENGINEERING PRIVATE LIMITED" at bounding box center [192, 282] width 172 height 36
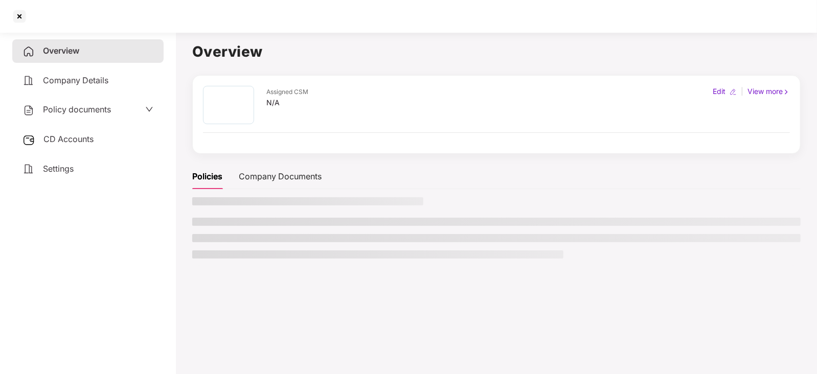
click at [97, 111] on span "Policy documents" at bounding box center [77, 109] width 68 height 10
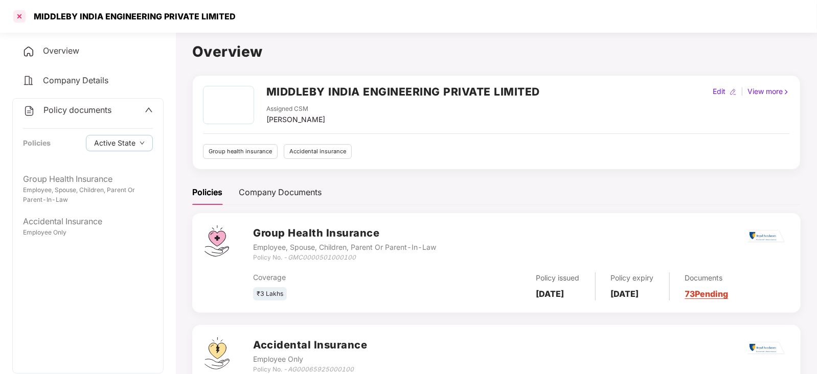
click at [18, 12] on div at bounding box center [19, 16] width 16 height 16
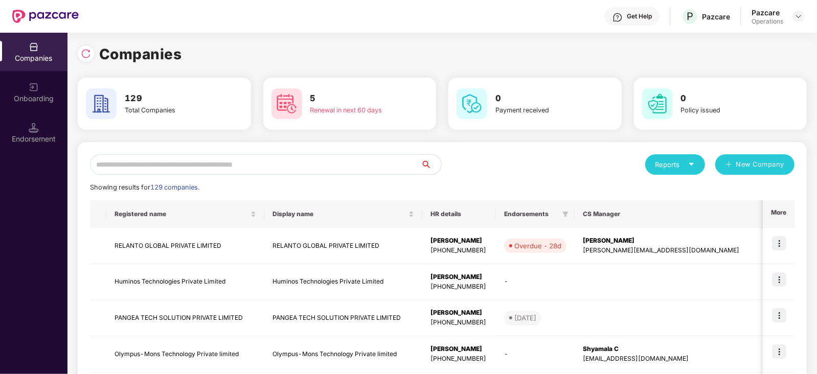
click at [277, 162] on input "text" at bounding box center [255, 164] width 331 height 20
paste input "**********"
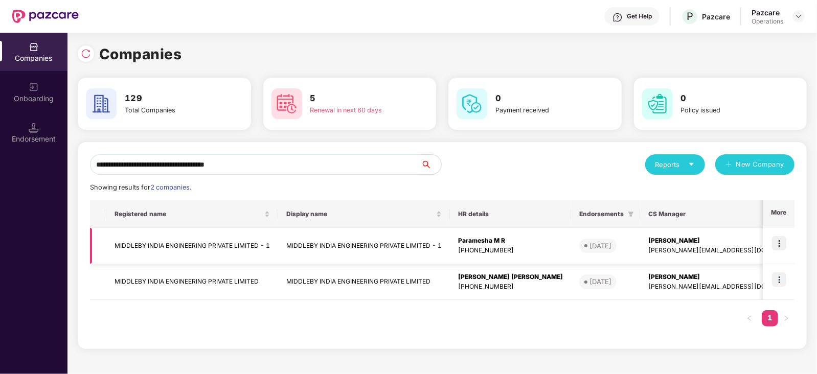
type input "**********"
click at [172, 248] on td "MIDDLEBY INDIA ENGINEERING PRIVATE LIMITED - 1" at bounding box center [192, 246] width 172 height 36
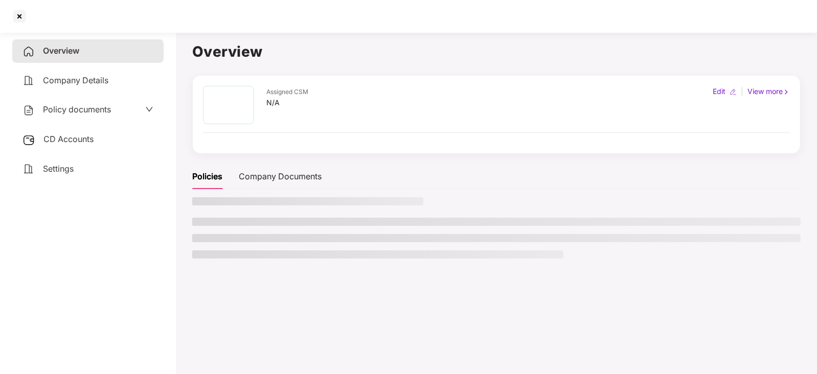
click at [65, 111] on span "Policy documents" at bounding box center [77, 109] width 68 height 10
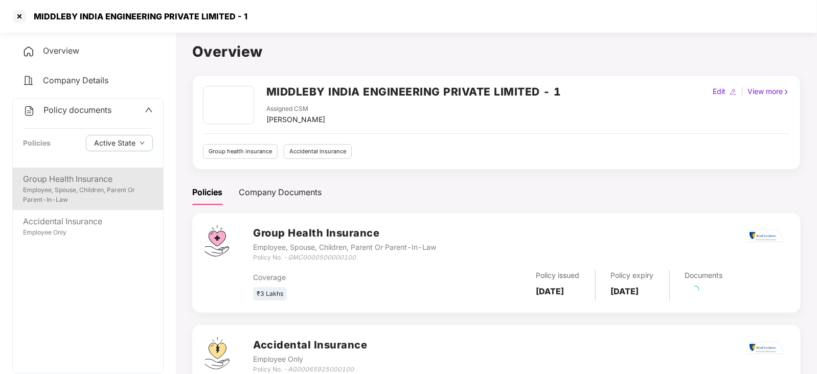
click at [79, 196] on div "Employee, Spouse, Children, Parent Or Parent-In-Law" at bounding box center [88, 194] width 130 height 19
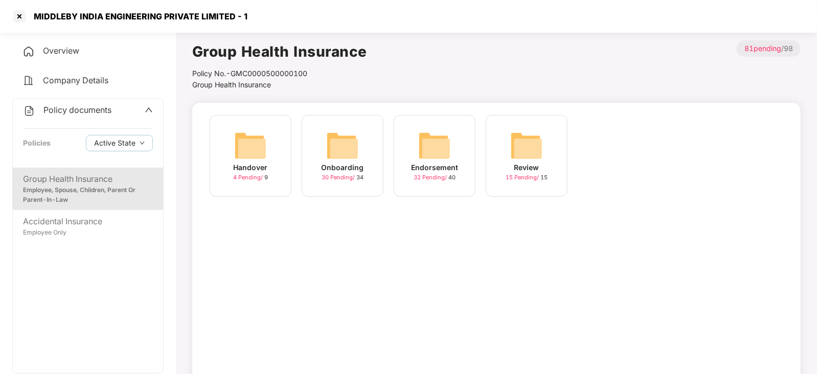
click at [443, 142] on img at bounding box center [434, 145] width 33 height 33
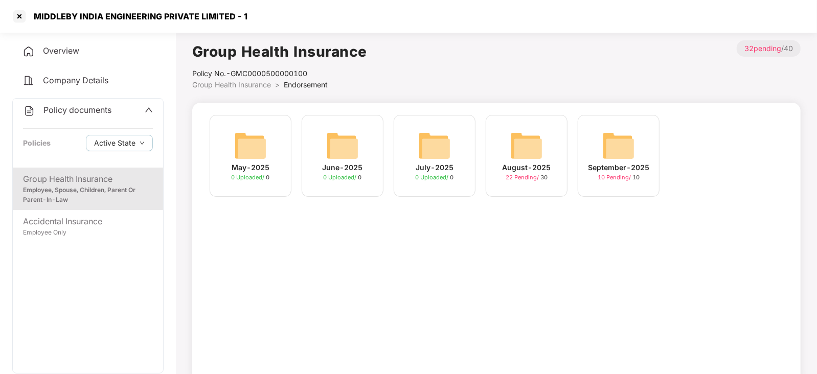
click at [628, 148] on img at bounding box center [618, 145] width 33 height 33
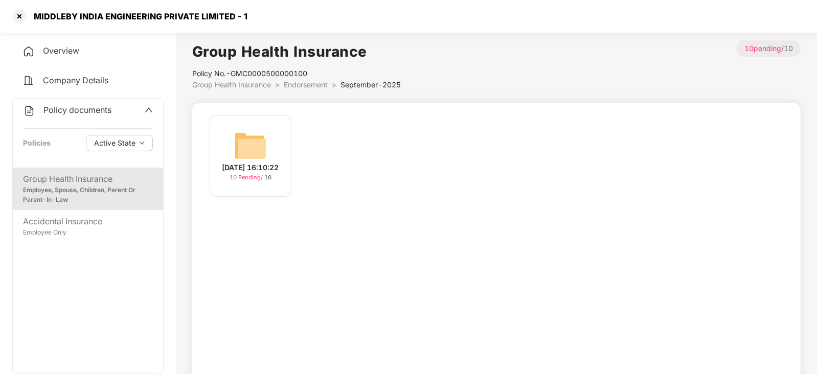
click at [256, 137] on img at bounding box center [250, 145] width 33 height 33
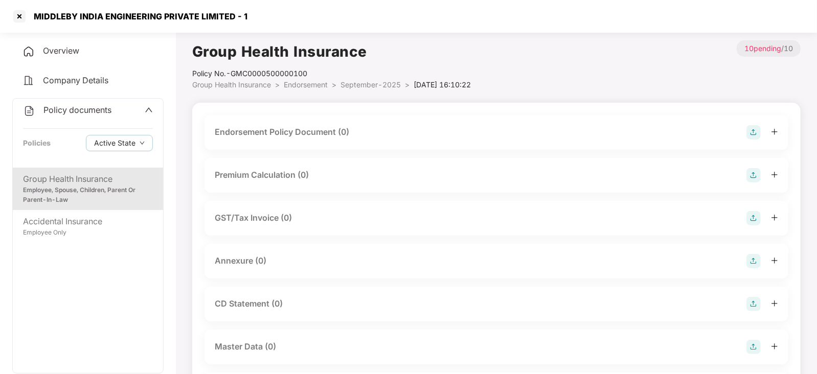
click at [755, 129] on img at bounding box center [753, 132] width 14 height 14
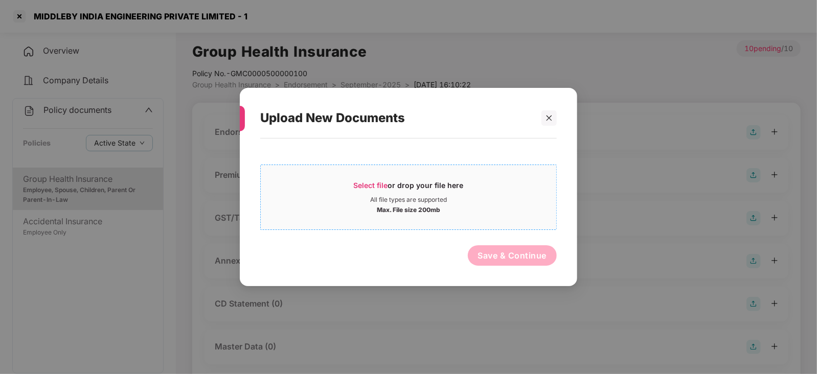
click at [370, 185] on span "Select file" at bounding box center [371, 185] width 34 height 9
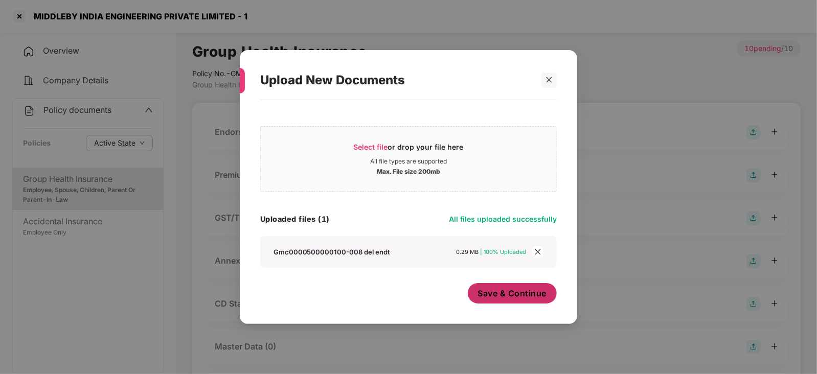
click at [504, 301] on button "Save & Continue" at bounding box center [512, 293] width 89 height 20
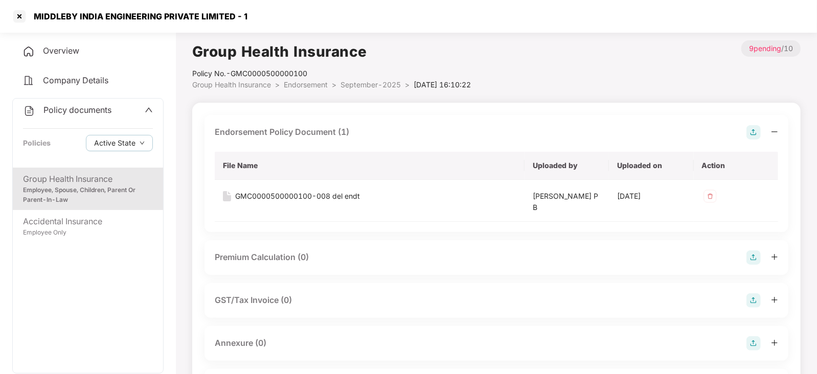
click at [752, 257] on img at bounding box center [753, 257] width 14 height 14
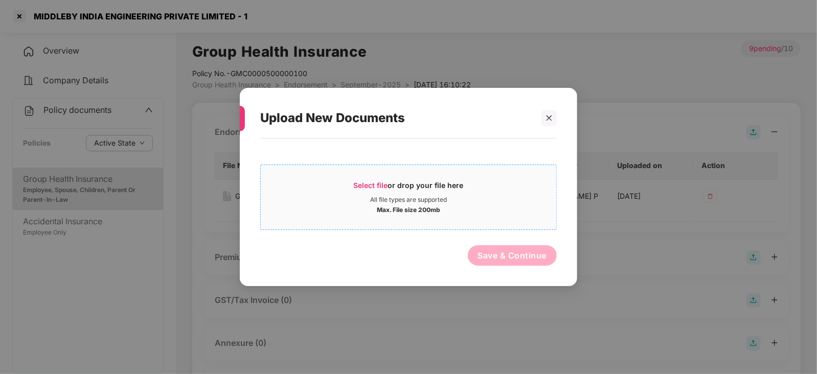
click at [381, 185] on span "Select file" at bounding box center [371, 185] width 34 height 9
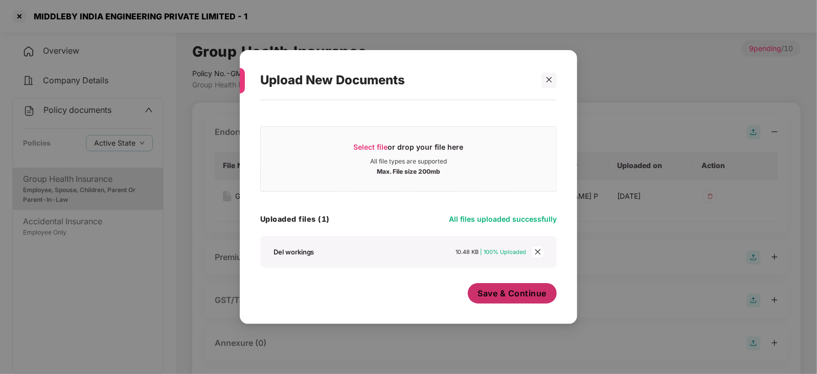
click at [496, 300] on button "Save & Continue" at bounding box center [512, 293] width 89 height 20
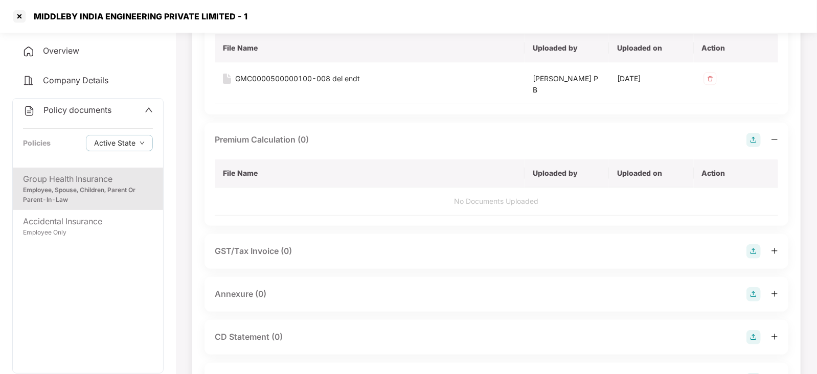
scroll to position [255, 0]
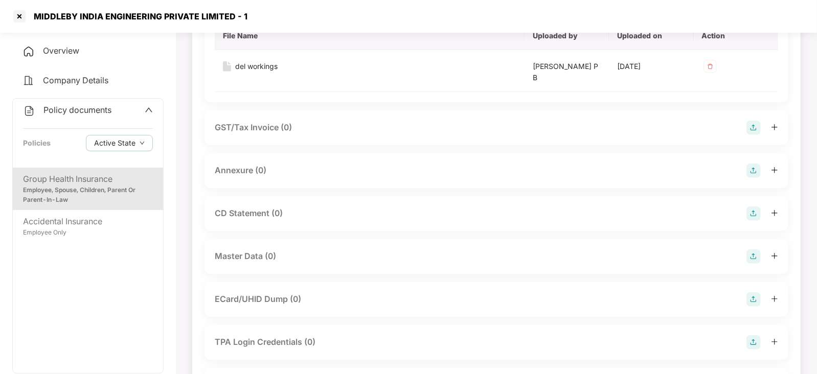
click at [749, 170] on img at bounding box center [753, 171] width 14 height 14
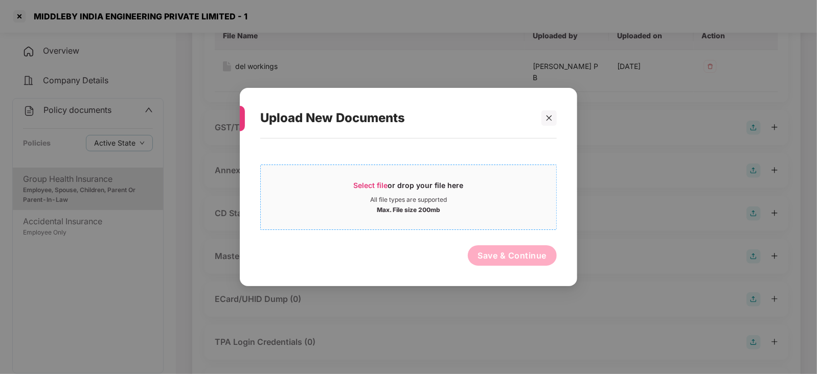
click at [370, 185] on span "Select file" at bounding box center [371, 185] width 34 height 9
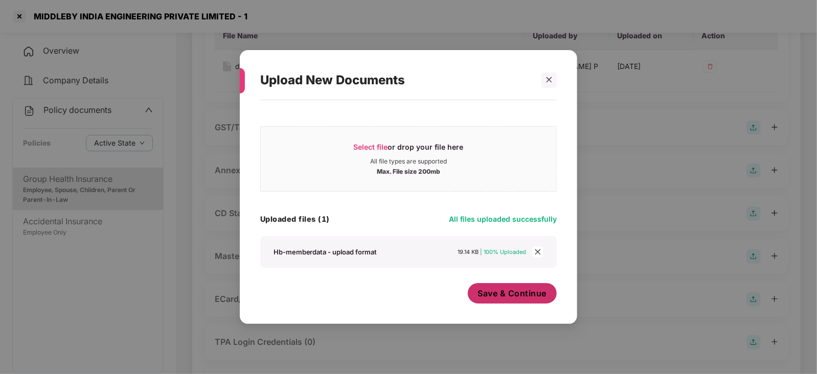
click at [513, 300] on button "Save & Continue" at bounding box center [512, 293] width 89 height 20
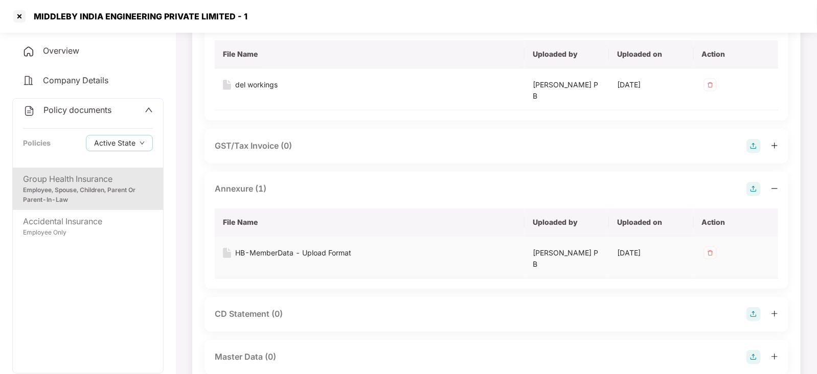
scroll to position [319, 0]
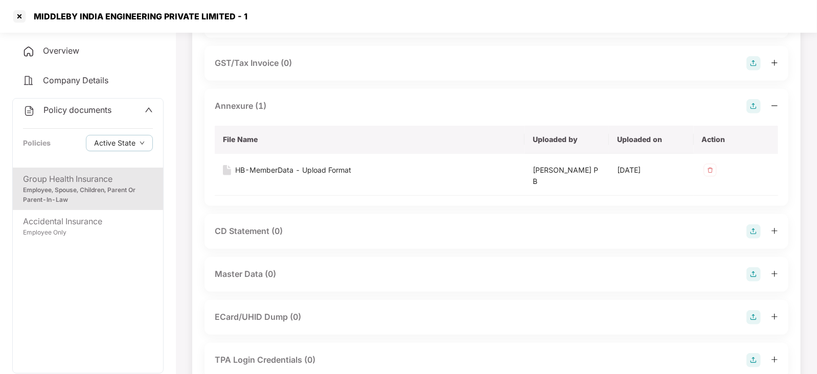
click at [759, 278] on img at bounding box center [753, 274] width 14 height 14
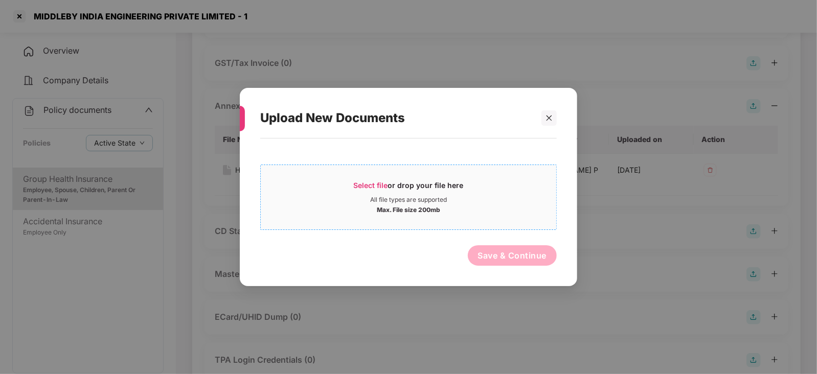
click at [357, 188] on span "Select file" at bounding box center [371, 185] width 34 height 9
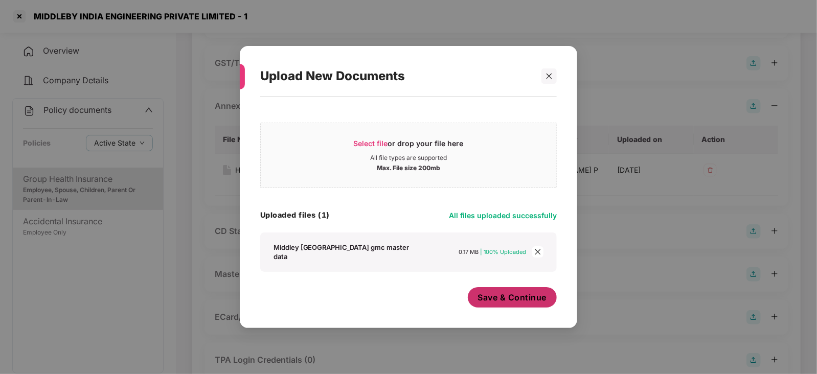
click at [508, 300] on button "Save & Continue" at bounding box center [512, 297] width 89 height 20
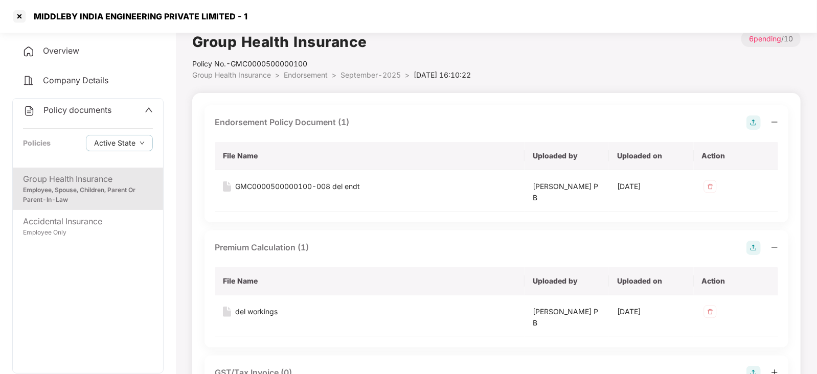
scroll to position [0, 0]
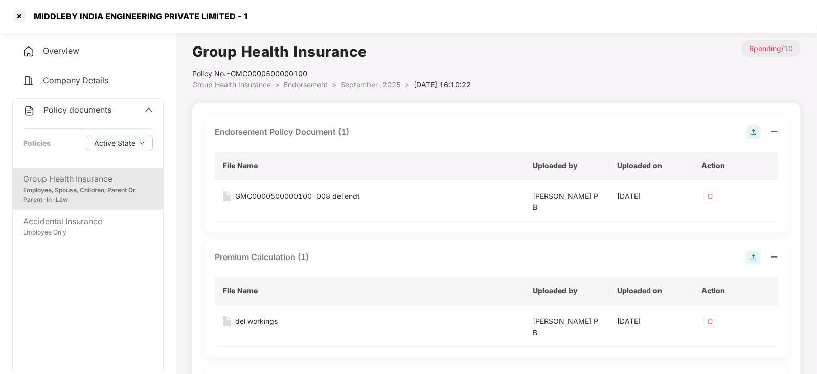
click at [84, 83] on span "Company Details" at bounding box center [75, 80] width 65 height 10
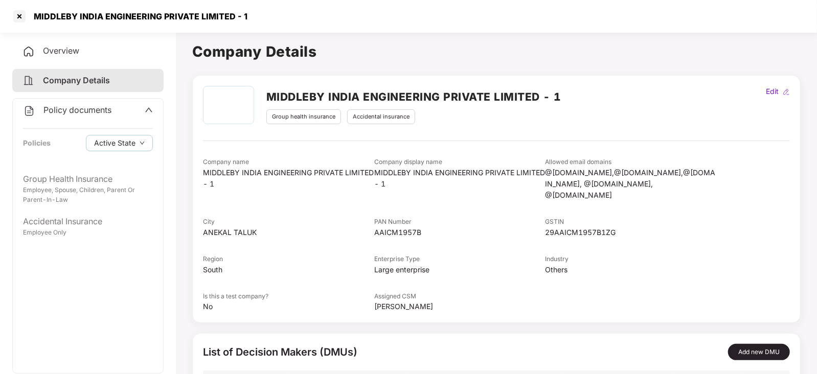
click at [87, 110] on span "Policy documents" at bounding box center [77, 110] width 68 height 10
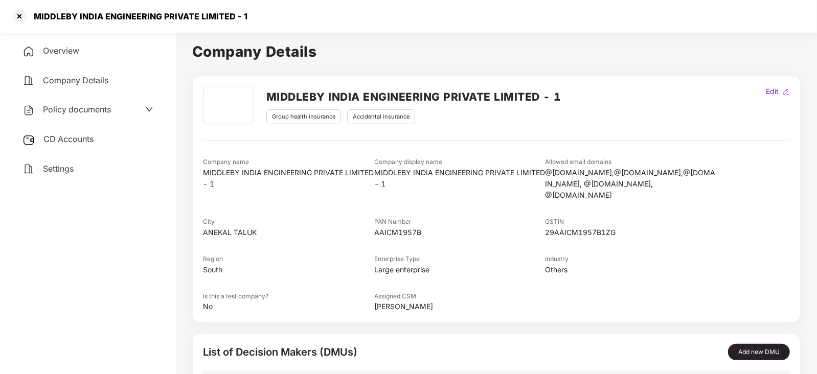
click at [86, 134] on span "CD Accounts" at bounding box center [68, 139] width 50 height 10
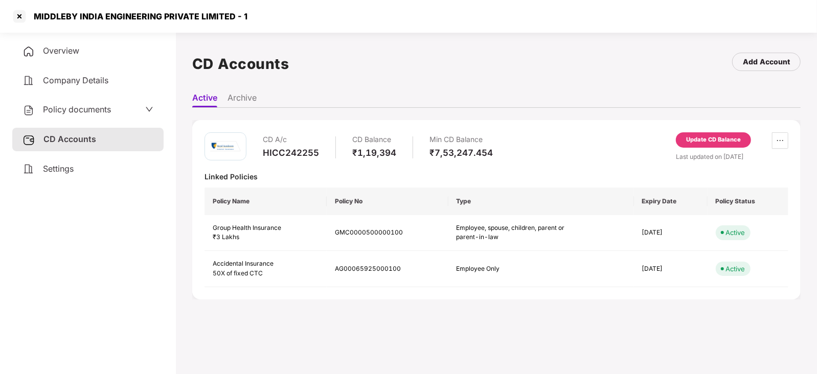
click at [692, 139] on div "Update CD Balance" at bounding box center [713, 139] width 55 height 9
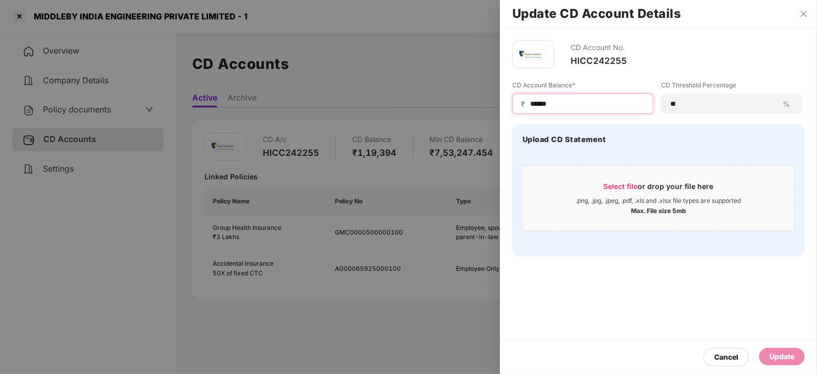
drag, startPoint x: 558, startPoint y: 99, endPoint x: 510, endPoint y: 103, distance: 48.3
click at [510, 103] on div "CD Account No. HICC242255 CD Account Balance* ₹ ****** CD Threshold Percentage …" at bounding box center [658, 148] width 317 height 241
paste input
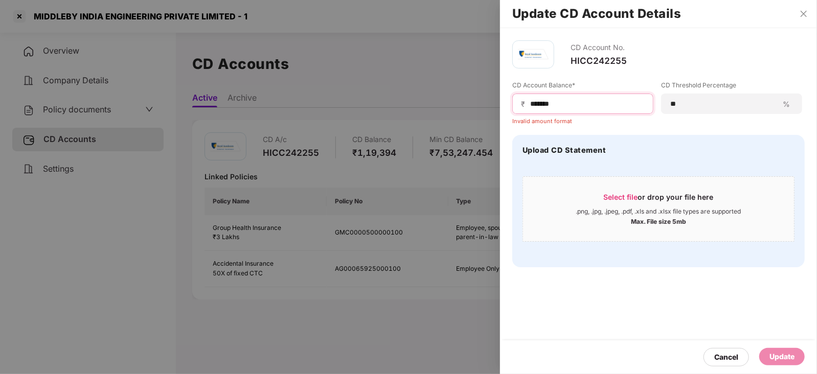
click at [530, 108] on input "******" at bounding box center [586, 104] width 115 height 11
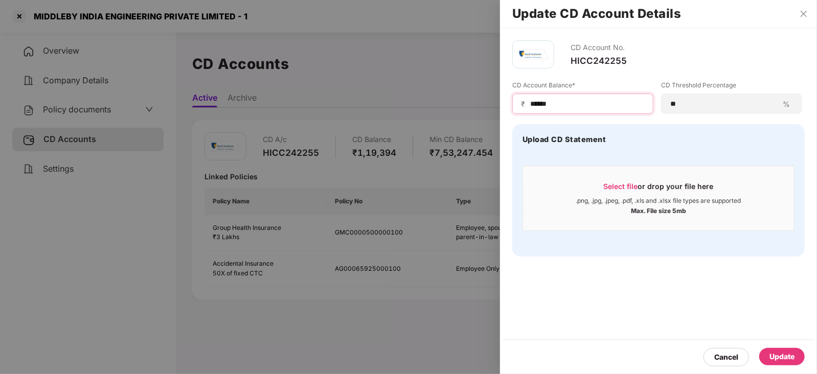
type input "******"
click at [770, 356] on div "Update" at bounding box center [781, 356] width 25 height 11
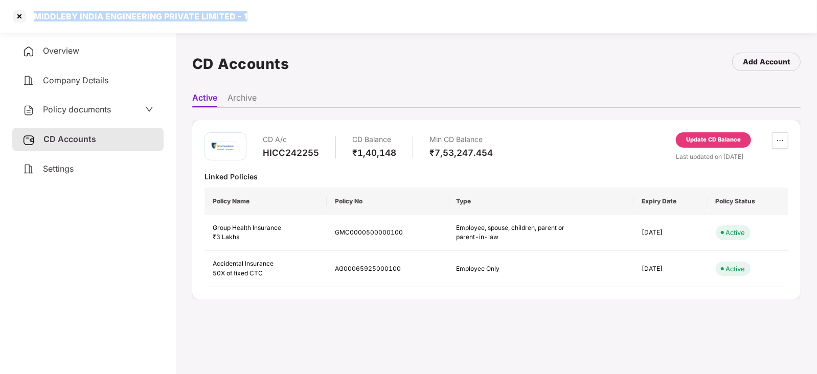
drag, startPoint x: 31, startPoint y: 24, endPoint x: 258, endPoint y: 19, distance: 227.4
click at [258, 19] on div "MIDDLEBY INDIA ENGINEERING PRIVATE LIMITED - 1" at bounding box center [408, 16] width 817 height 33
copy div "MIDDLEBY INDIA ENGINEERING PRIVATE LIMITED - 1"
click at [21, 19] on div at bounding box center [19, 16] width 16 height 16
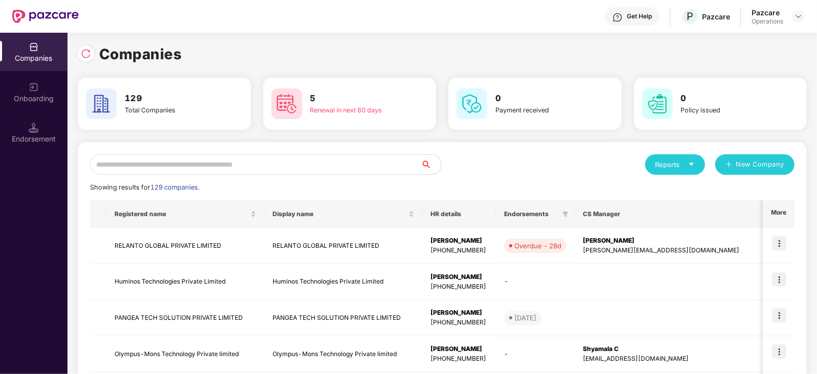
paste input "**********"
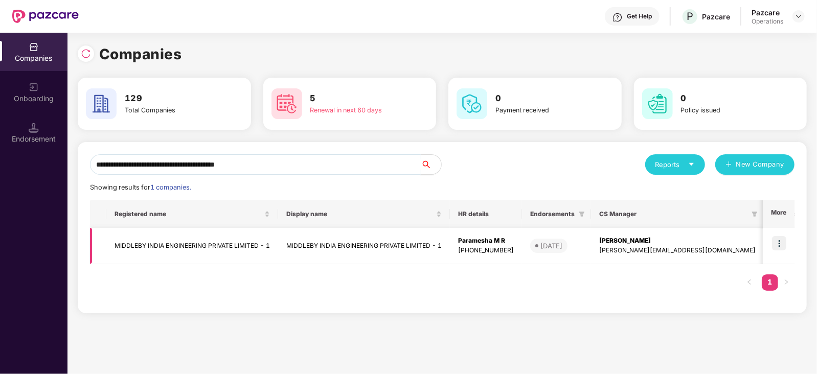
type input "**********"
click at [784, 239] on img at bounding box center [779, 243] width 14 height 14
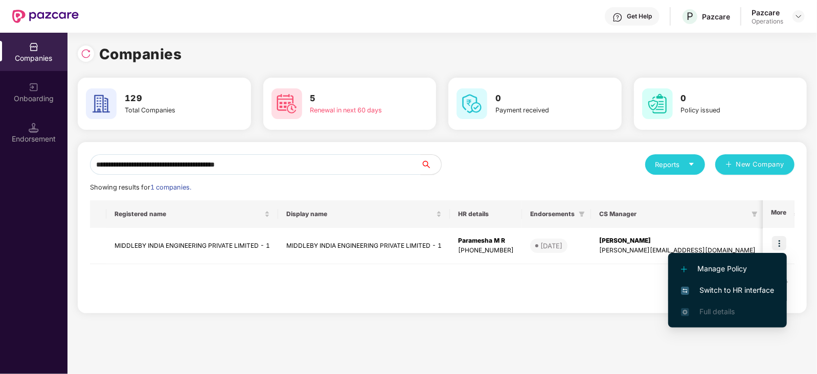
click at [765, 282] on li "Switch to HR interface" at bounding box center [727, 290] width 119 height 21
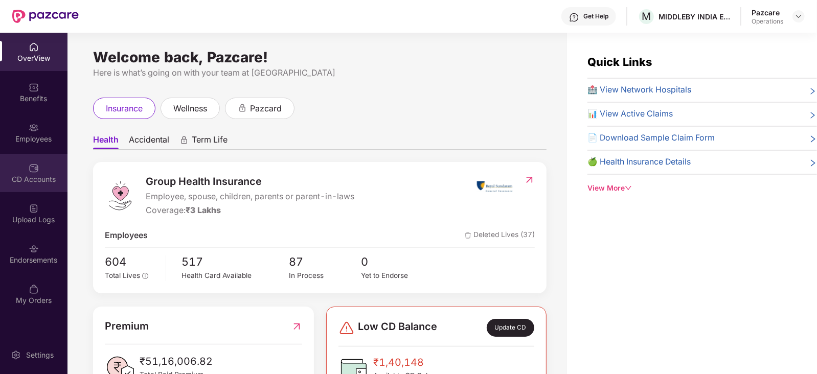
click at [23, 160] on div "CD Accounts" at bounding box center [33, 173] width 67 height 38
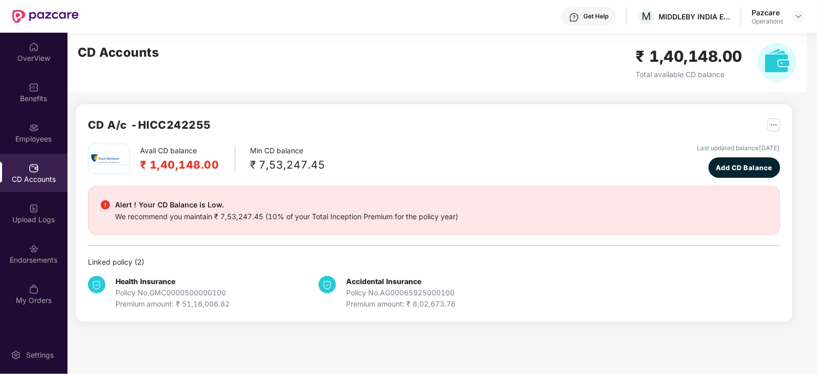
click at [22, 145] on div "Employees" at bounding box center [33, 132] width 67 height 38
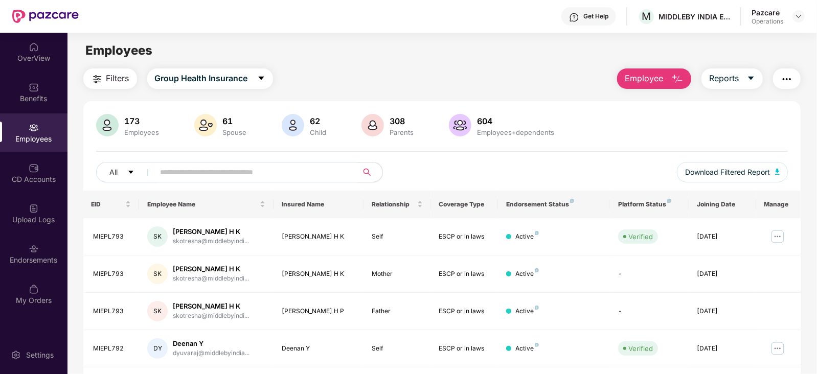
click at [97, 68] on button "Filters" at bounding box center [110, 78] width 54 height 20
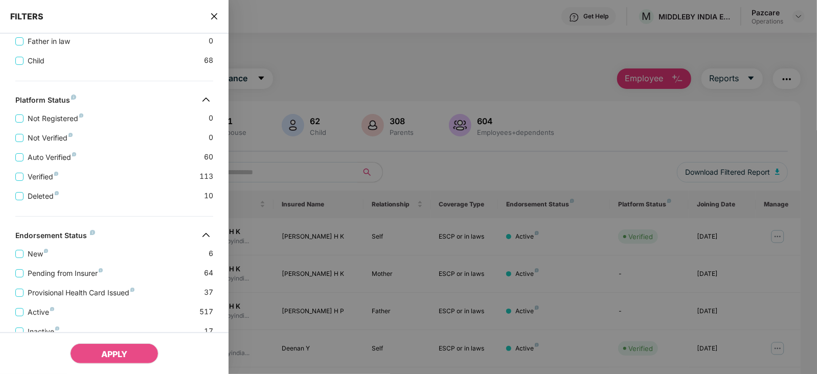
scroll to position [367, 0]
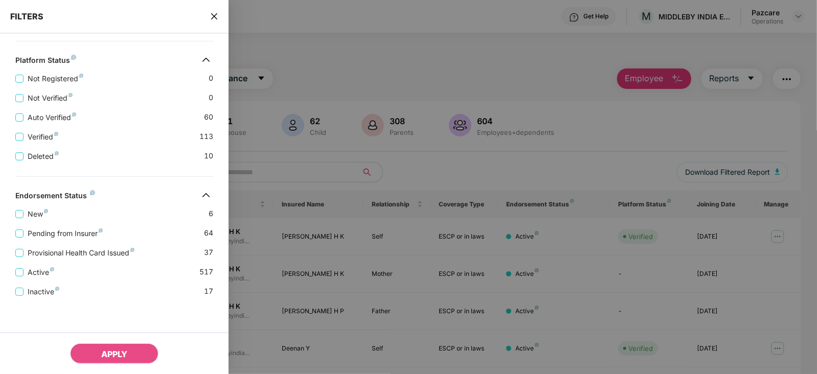
click at [217, 20] on span "close" at bounding box center [214, 16] width 8 height 10
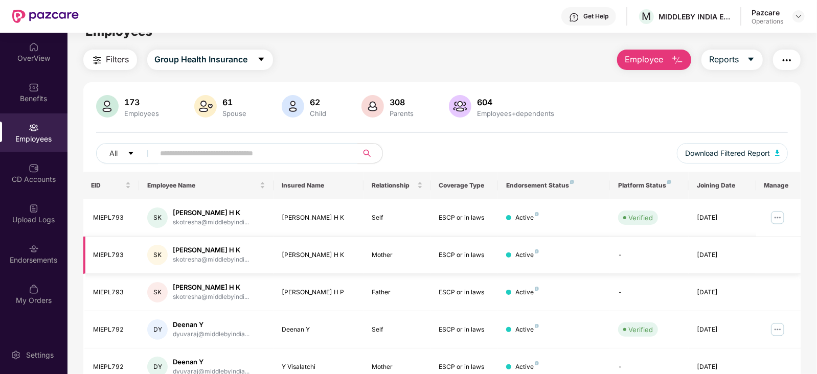
scroll to position [0, 0]
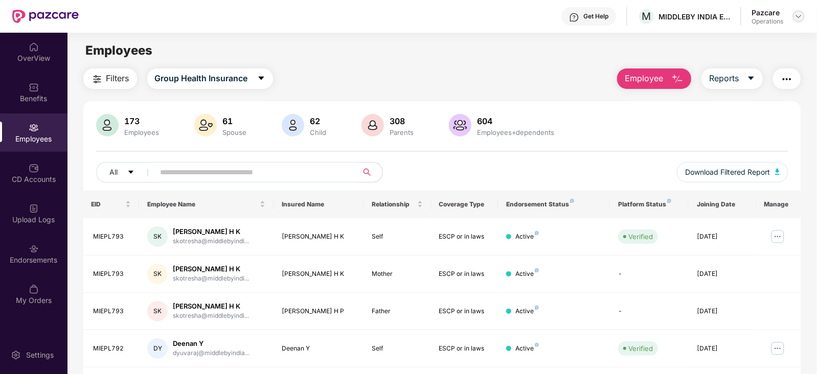
click at [803, 16] on div at bounding box center [798, 16] width 12 height 12
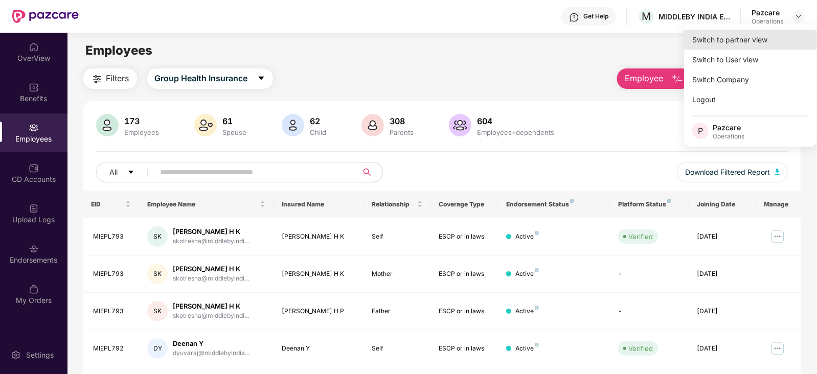
click at [746, 39] on div "Switch to partner view" at bounding box center [750, 40] width 133 height 20
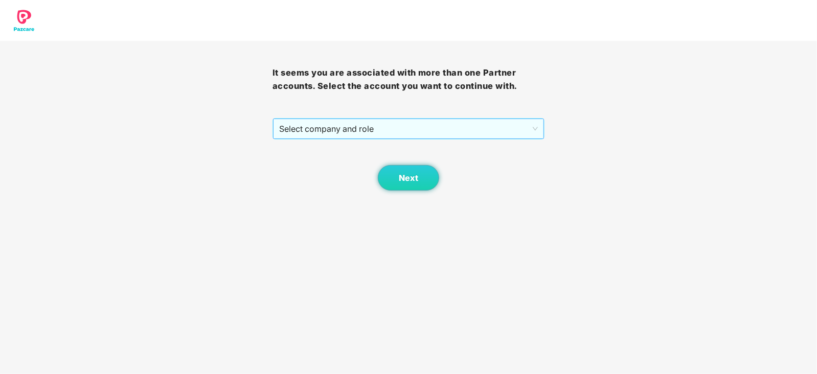
click at [310, 138] on span "Select company and role" at bounding box center [408, 128] width 259 height 19
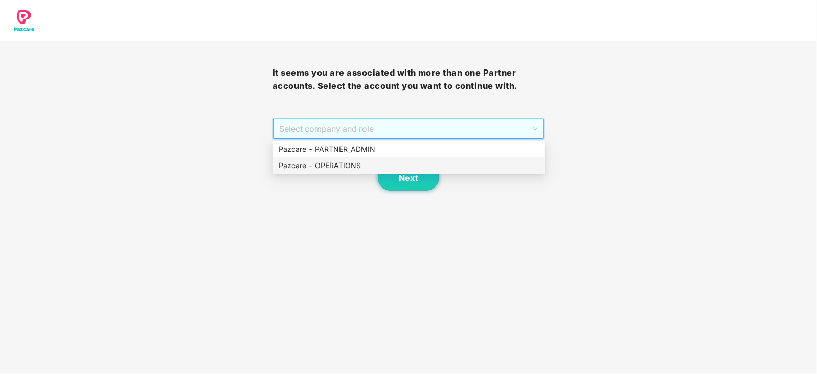
click at [310, 164] on div "Pazcare - OPERATIONS" at bounding box center [408, 165] width 260 height 11
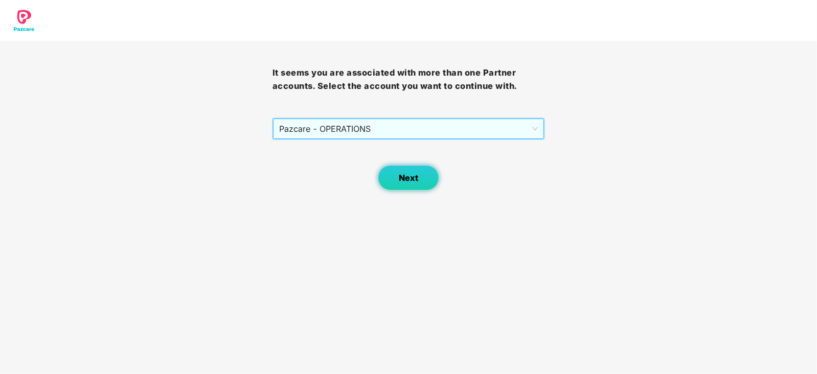
click at [417, 179] on span "Next" at bounding box center [408, 178] width 19 height 10
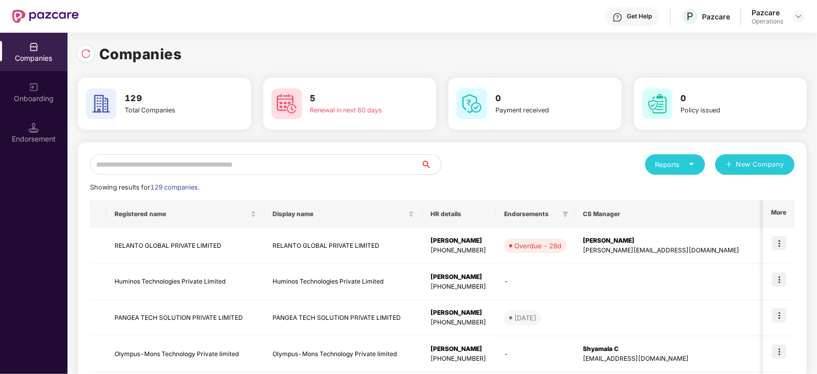
click at [304, 167] on input "text" at bounding box center [255, 164] width 331 height 20
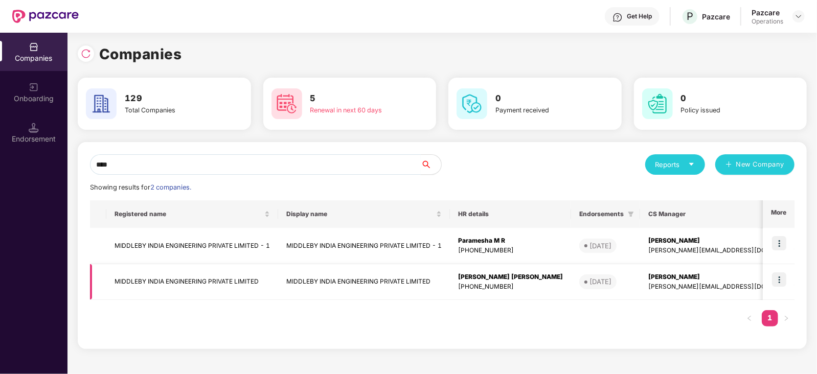
type input "****"
click at [231, 274] on td "MIDDLEBY INDIA ENGINEERING PRIVATE LIMITED" at bounding box center [192, 282] width 172 height 36
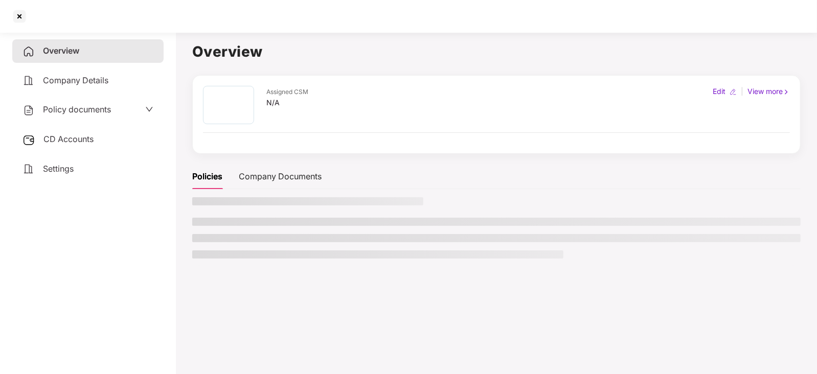
click at [77, 133] on div "CD Accounts" at bounding box center [87, 140] width 151 height 24
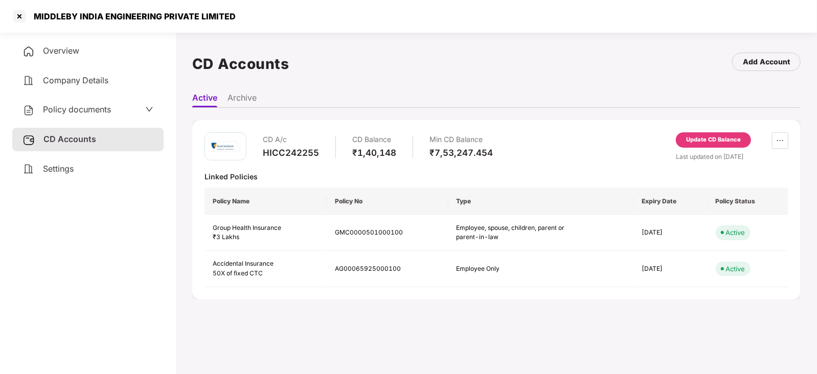
click at [721, 139] on div "Update CD Balance" at bounding box center [713, 139] width 55 height 9
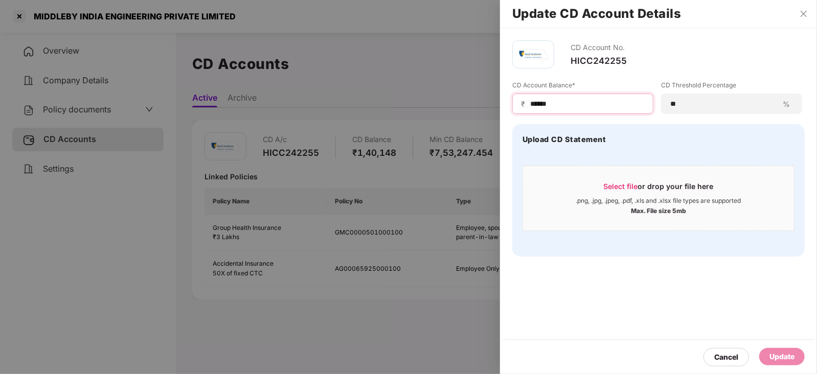
drag, startPoint x: 553, startPoint y: 105, endPoint x: 516, endPoint y: 101, distance: 37.5
click at [516, 101] on div "₹ ******" at bounding box center [582, 104] width 141 height 20
paste input
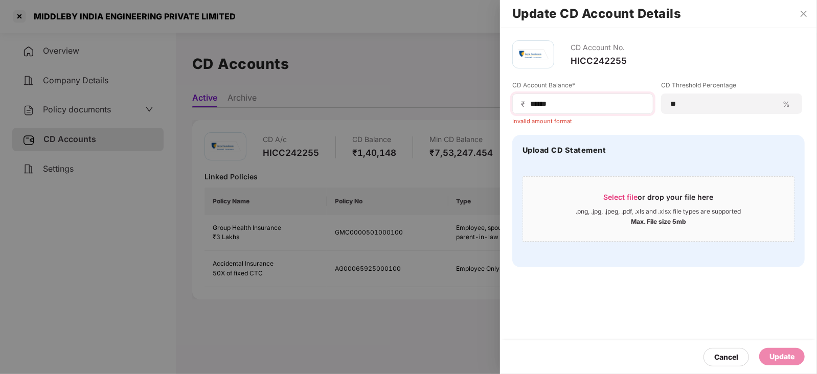
click at [527, 102] on span "₹" at bounding box center [525, 104] width 8 height 10
click at [531, 108] on input "*****" at bounding box center [586, 104] width 115 height 11
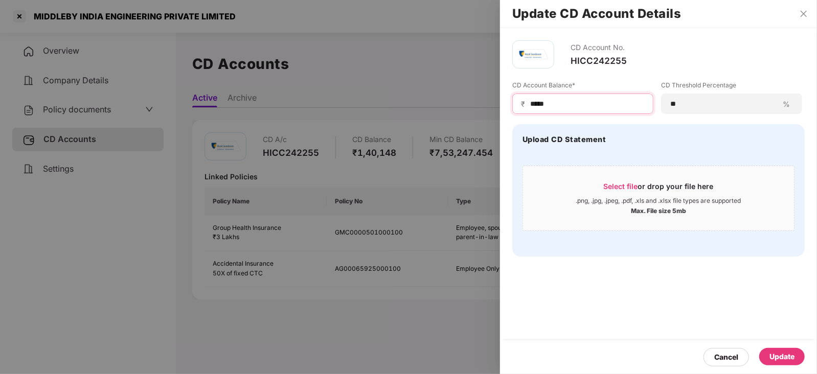
type input "*****"
click at [784, 356] on div "Update" at bounding box center [781, 356] width 25 height 11
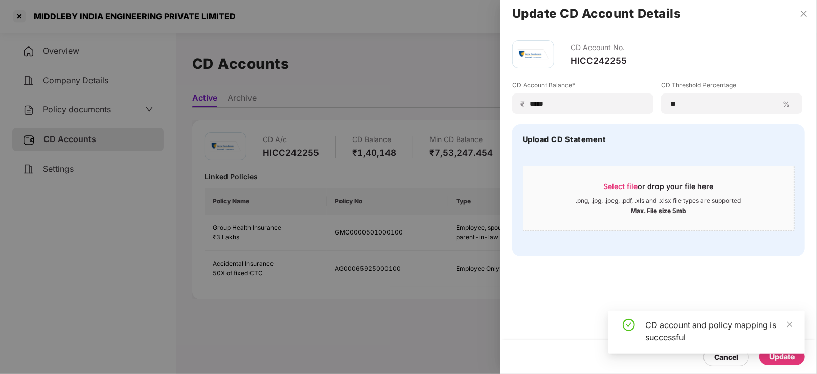
click at [85, 104] on div at bounding box center [408, 187] width 817 height 374
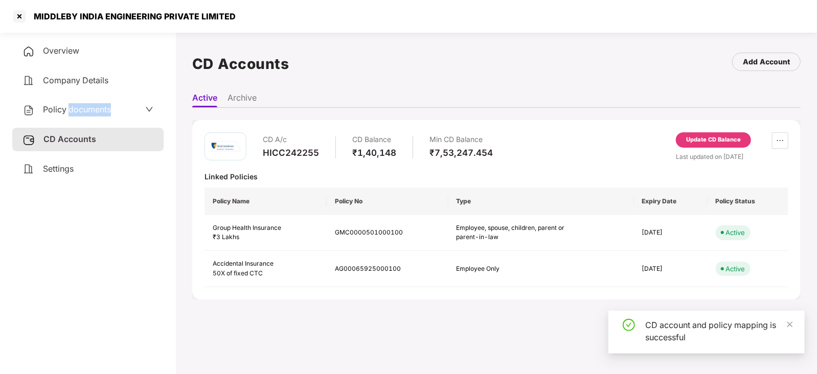
click at [85, 104] on span "Policy documents" at bounding box center [77, 109] width 68 height 10
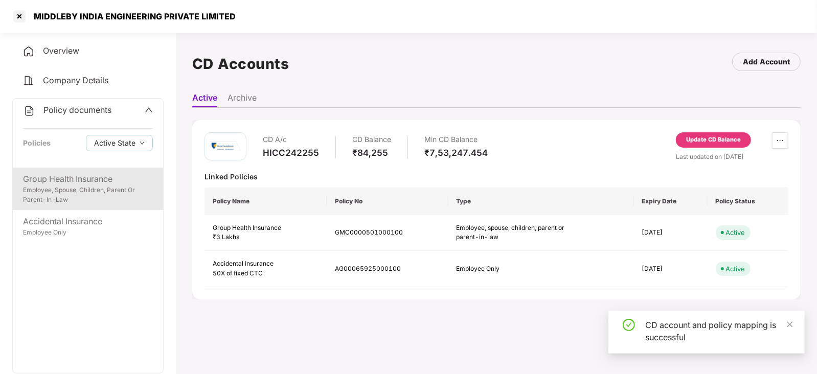
click at [82, 196] on div "Employee, Spouse, Children, Parent Or Parent-In-Law" at bounding box center [88, 194] width 130 height 19
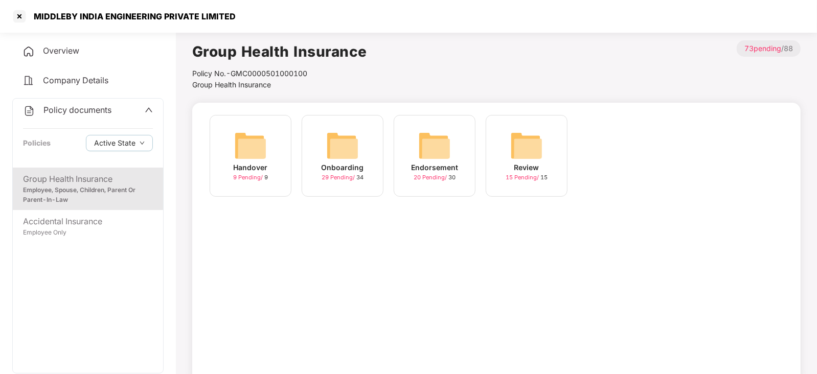
click at [429, 146] on img at bounding box center [434, 145] width 33 height 33
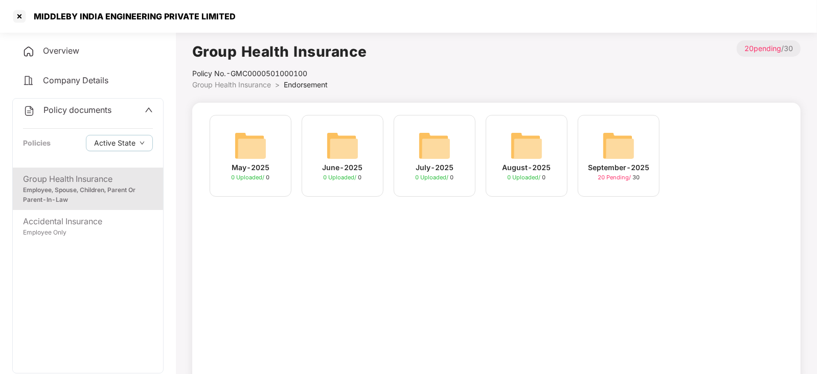
click at [623, 154] on img at bounding box center [618, 145] width 33 height 33
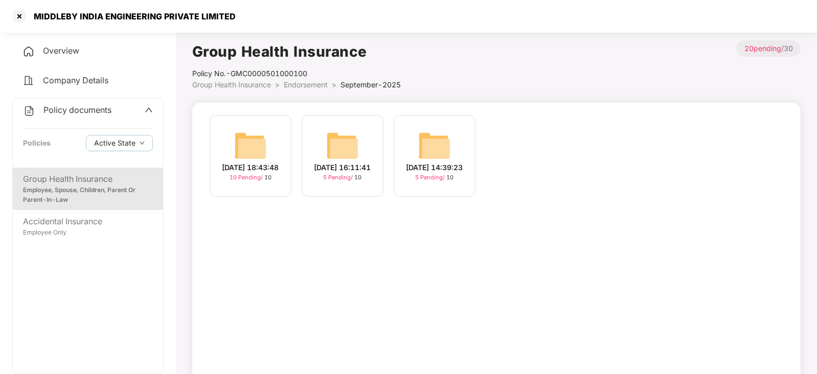
click at [259, 147] on img at bounding box center [250, 145] width 33 height 33
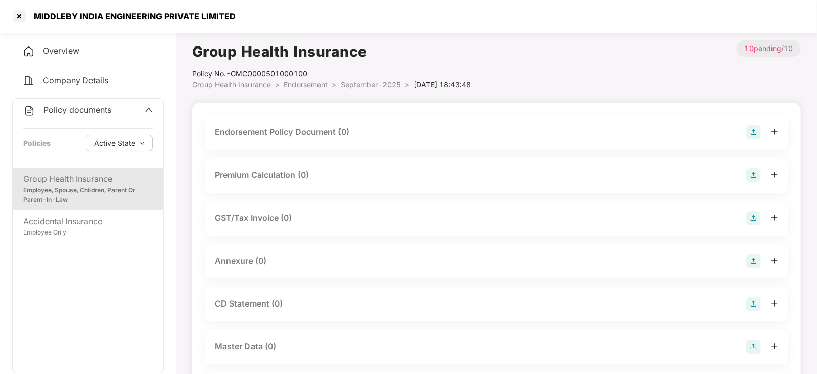
click at [754, 129] on img at bounding box center [753, 132] width 14 height 14
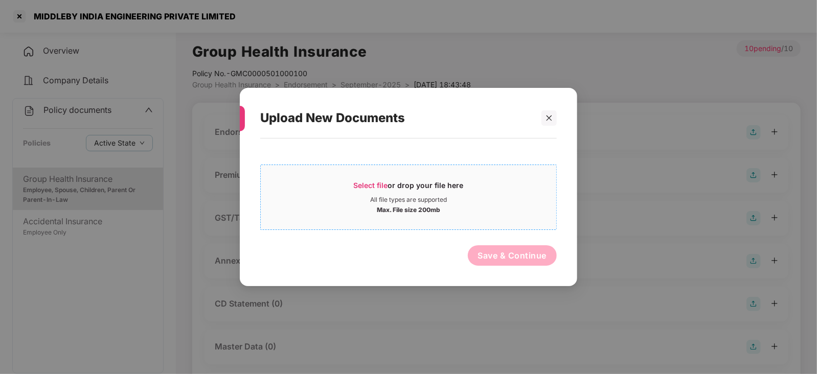
click at [379, 182] on span "Select file" at bounding box center [371, 185] width 34 height 9
click at [541, 119] on div at bounding box center [548, 117] width 15 height 15
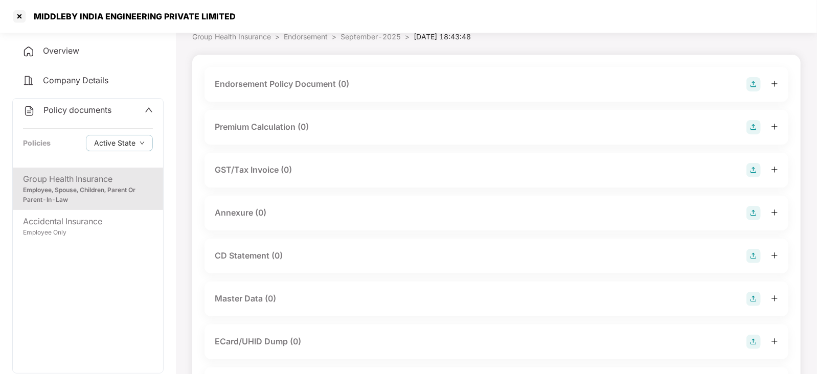
scroll to position [63, 0]
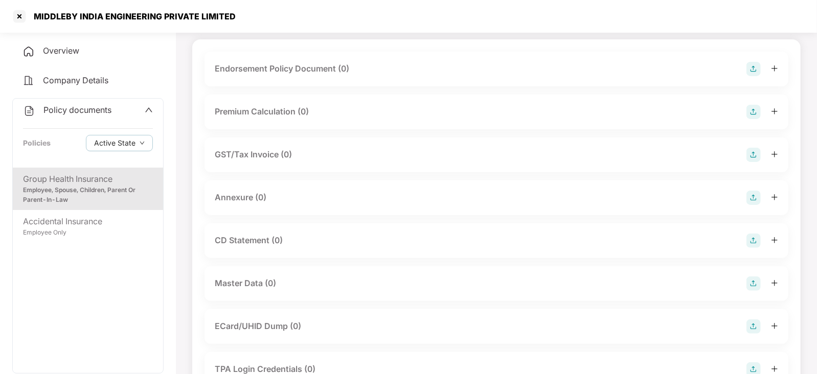
click at [756, 288] on img at bounding box center [753, 283] width 14 height 14
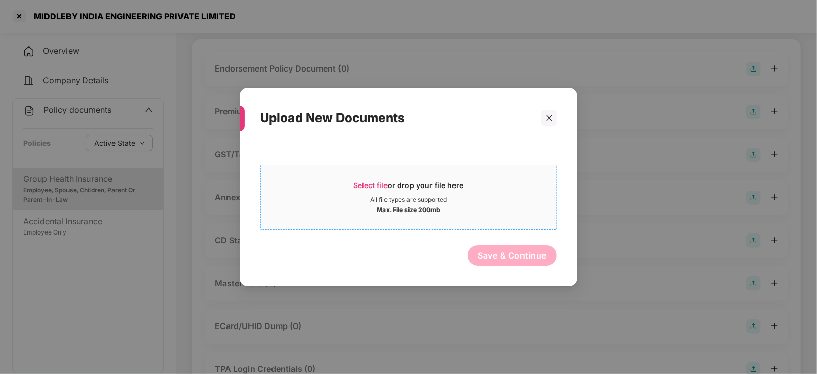
click at [381, 185] on span "Select file" at bounding box center [371, 185] width 34 height 9
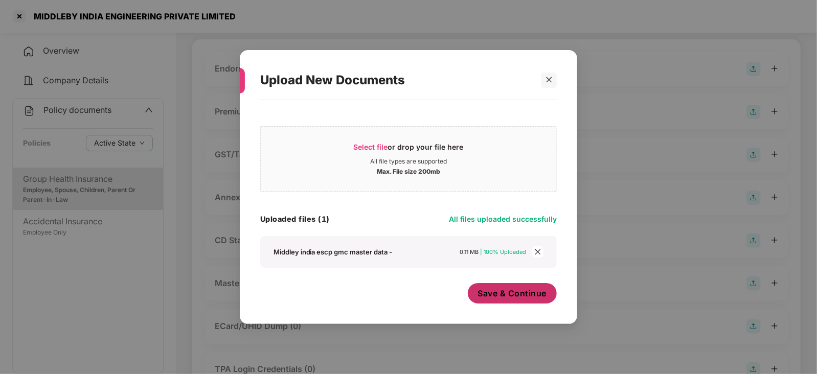
click at [498, 297] on span "Save & Continue" at bounding box center [512, 293] width 69 height 11
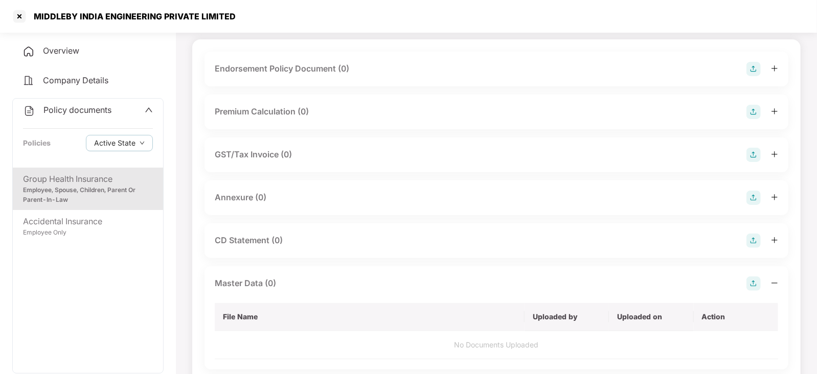
scroll to position [0, 0]
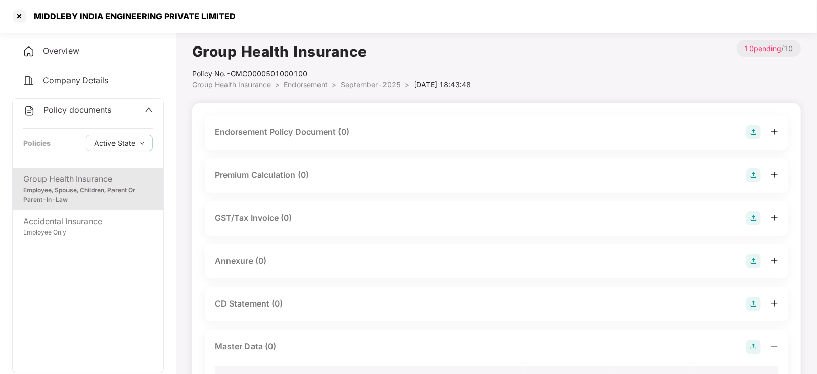
click at [754, 132] on img at bounding box center [753, 132] width 14 height 14
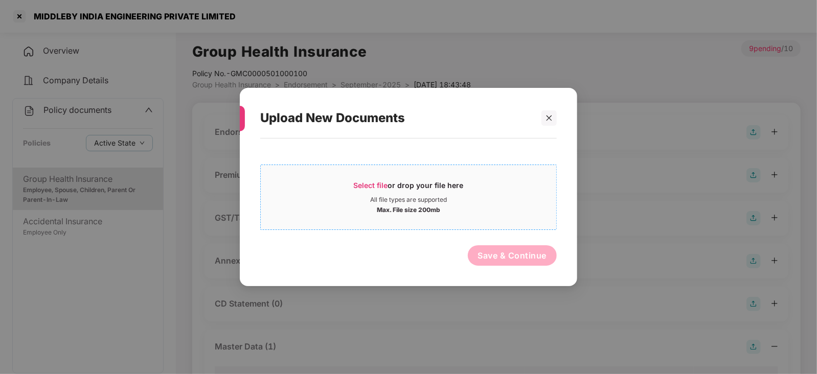
click at [362, 183] on span "Select file" at bounding box center [371, 185] width 34 height 9
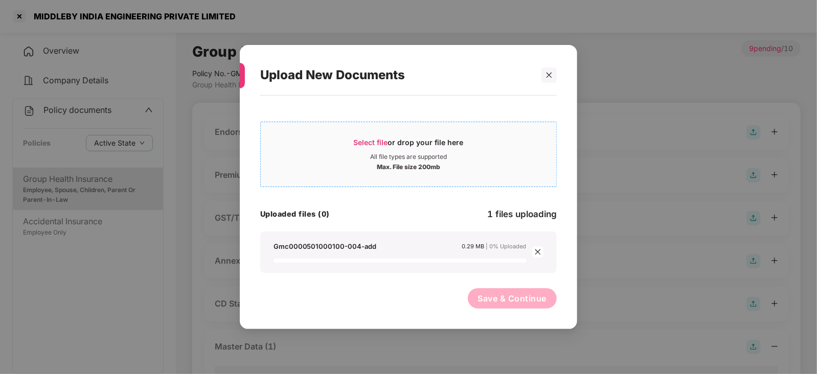
click at [369, 142] on span "Select file" at bounding box center [371, 142] width 34 height 9
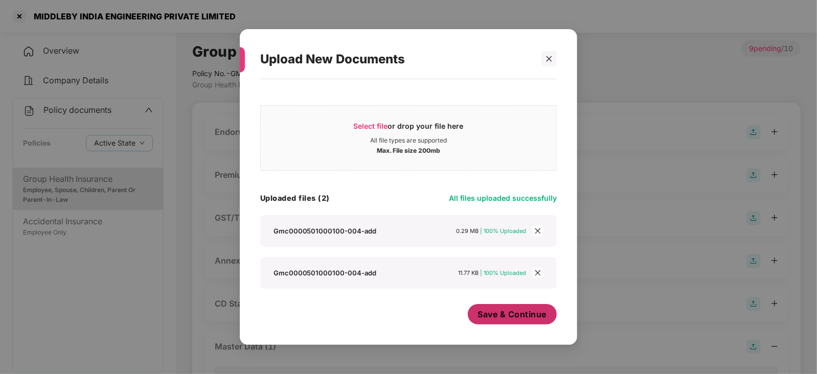
click at [514, 309] on span "Save & Continue" at bounding box center [512, 314] width 69 height 11
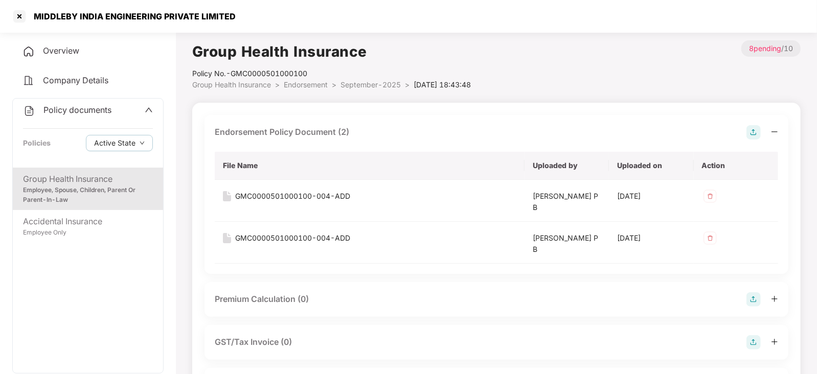
click at [757, 299] on img at bounding box center [753, 299] width 14 height 14
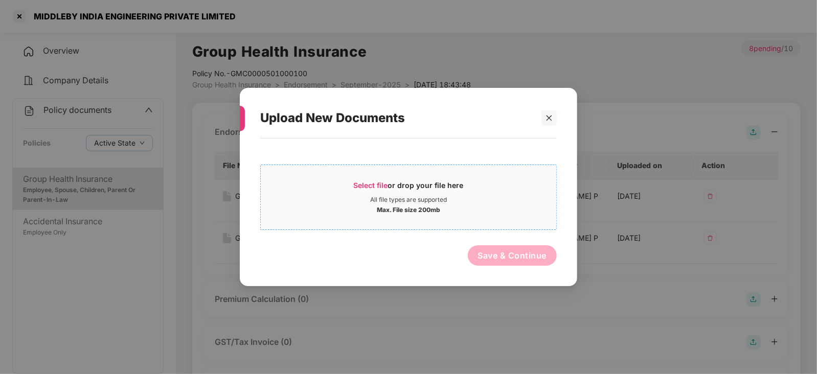
click at [369, 187] on span "Select file" at bounding box center [371, 185] width 34 height 9
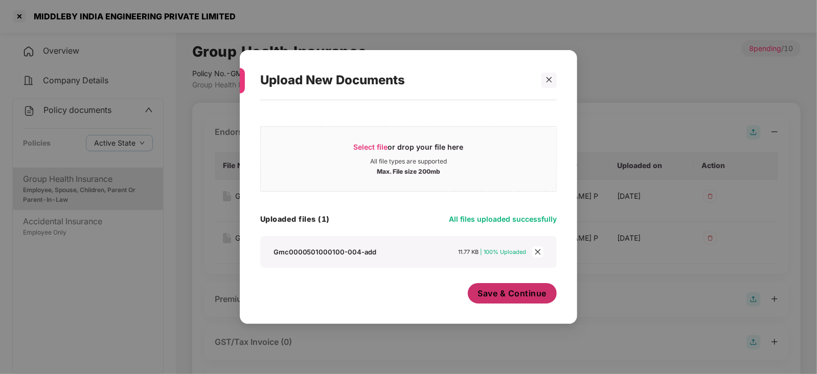
click at [491, 296] on span "Save & Continue" at bounding box center [512, 293] width 69 height 11
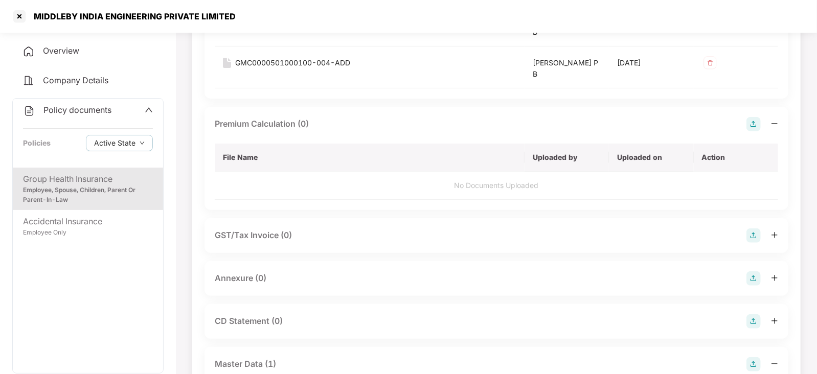
scroll to position [192, 0]
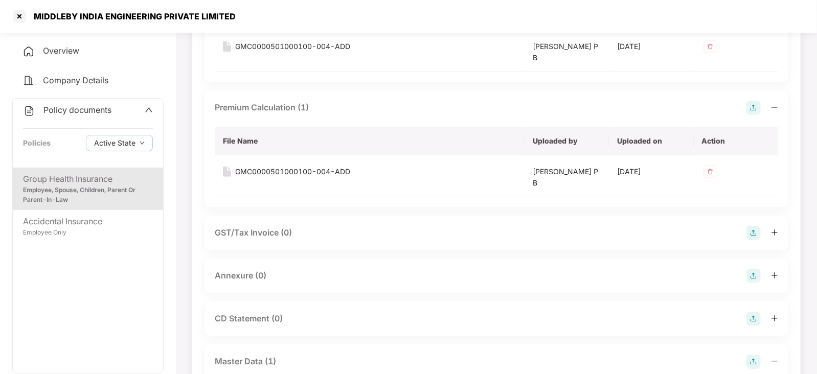
click at [756, 273] on img at bounding box center [753, 276] width 14 height 14
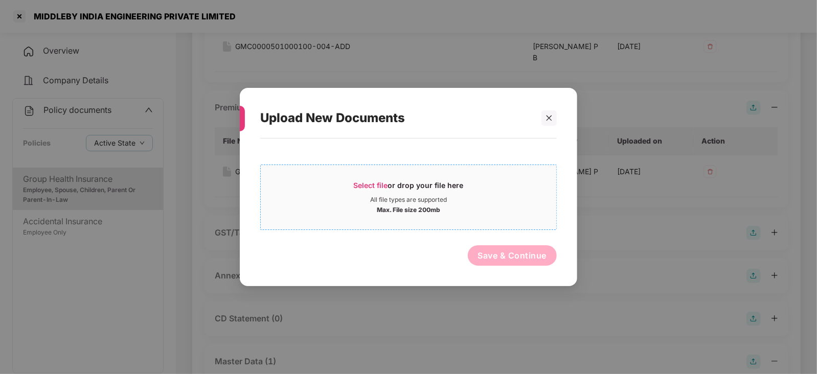
click at [366, 184] on span "Select file" at bounding box center [371, 185] width 34 height 9
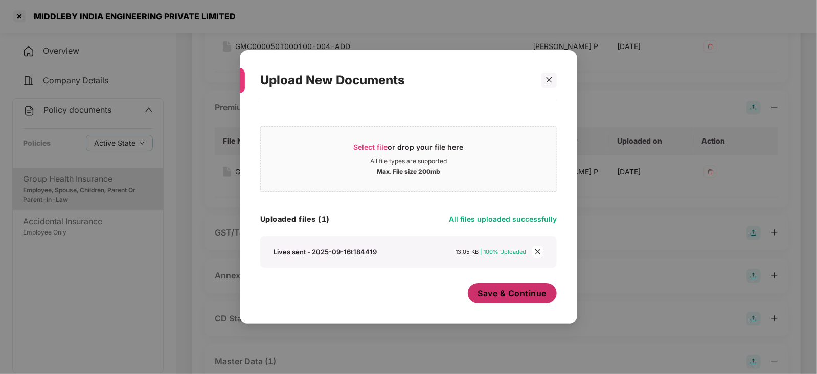
click at [481, 284] on button "Save & Continue" at bounding box center [512, 293] width 89 height 20
